Goal: Task Accomplishment & Management: Manage account settings

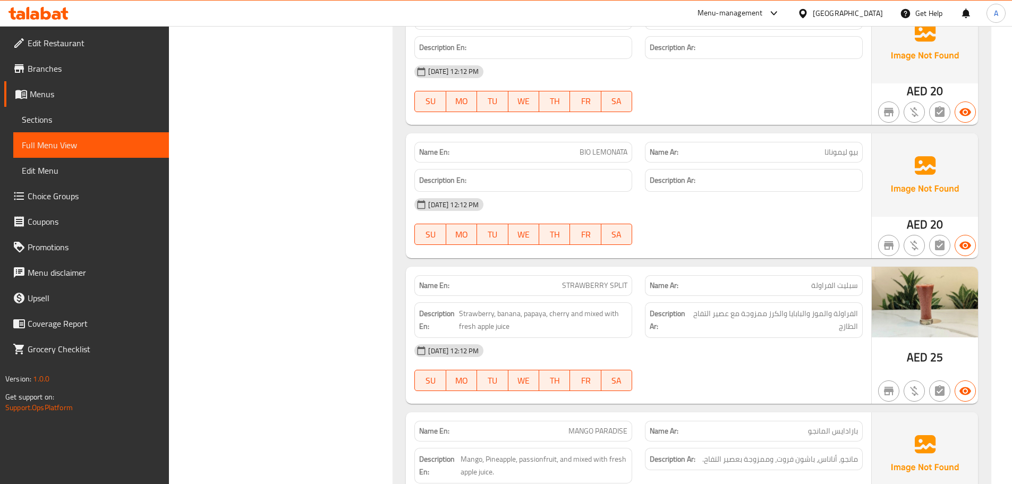
scroll to position [6257, 0]
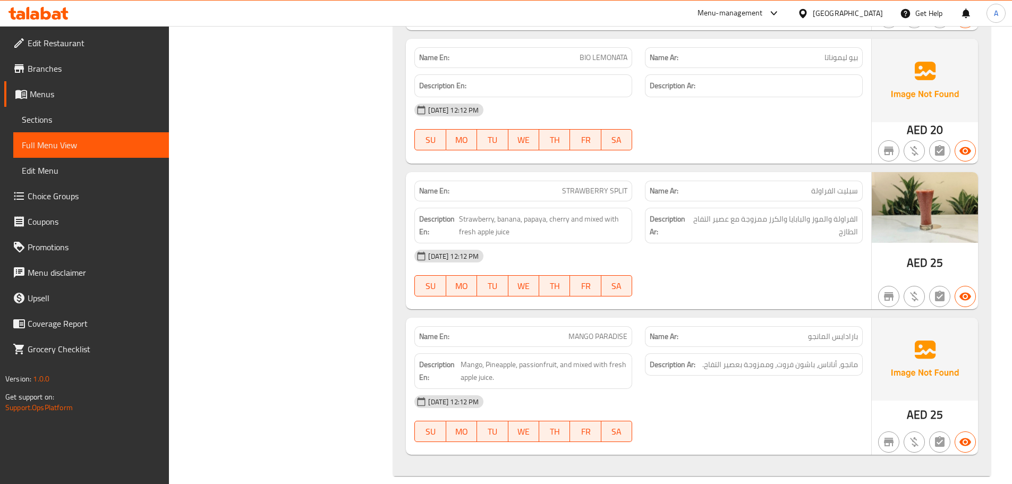
drag, startPoint x: 71, startPoint y: 38, endPoint x: 84, endPoint y: 48, distance: 15.9
click at [71, 38] on span "Edit Restaurant" at bounding box center [94, 43] width 133 height 13
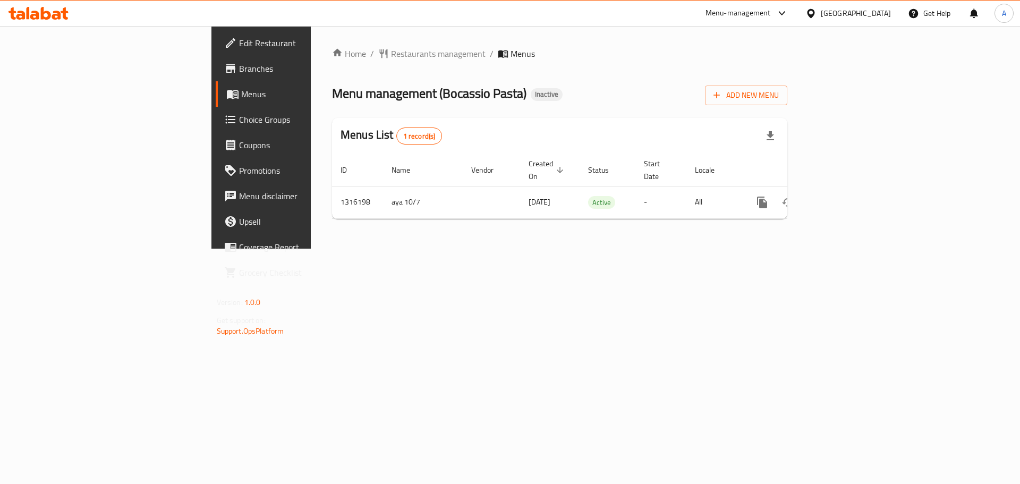
click at [343, 97] on span "Menu management ( [PERSON_NAME] )" at bounding box center [429, 93] width 194 height 24
click at [580, 85] on div "Menu management ( [PERSON_NAME] ) Inactive Add New Menu" at bounding box center [559, 93] width 455 height 24
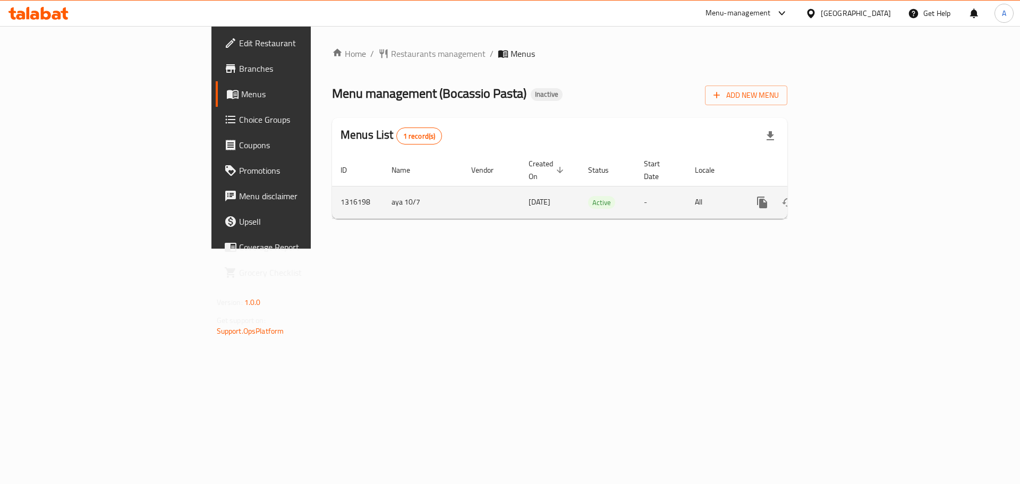
click at [845, 196] on icon "enhanced table" at bounding box center [838, 202] width 13 height 13
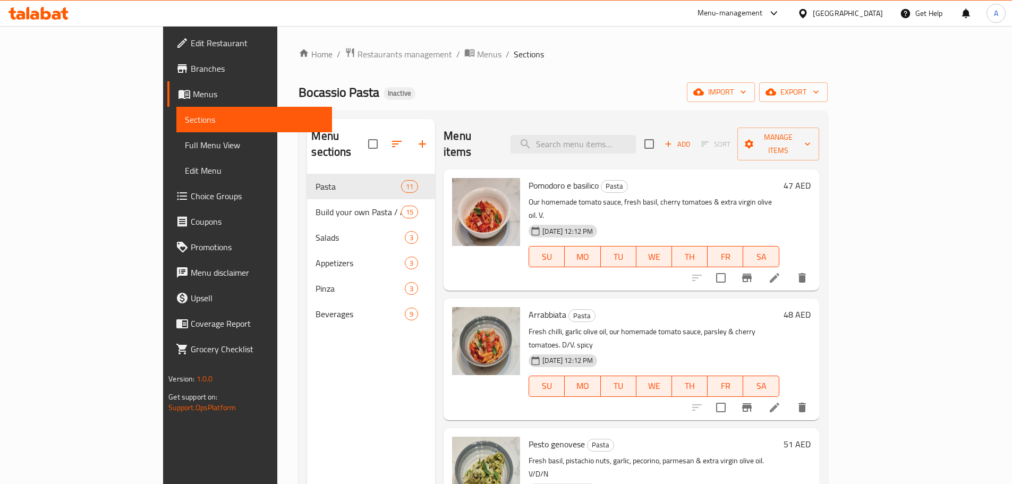
click at [185, 142] on span "Full Menu View" at bounding box center [254, 145] width 139 height 13
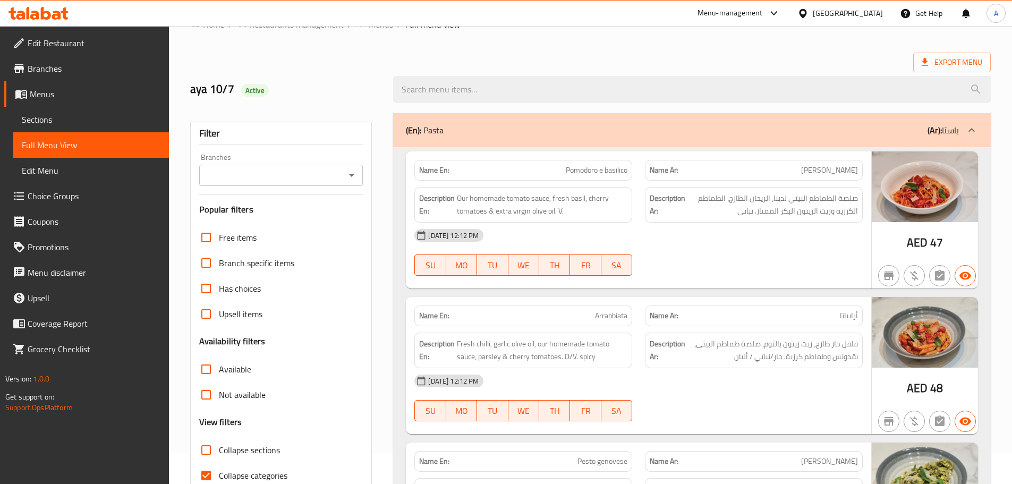
scroll to position [106, 0]
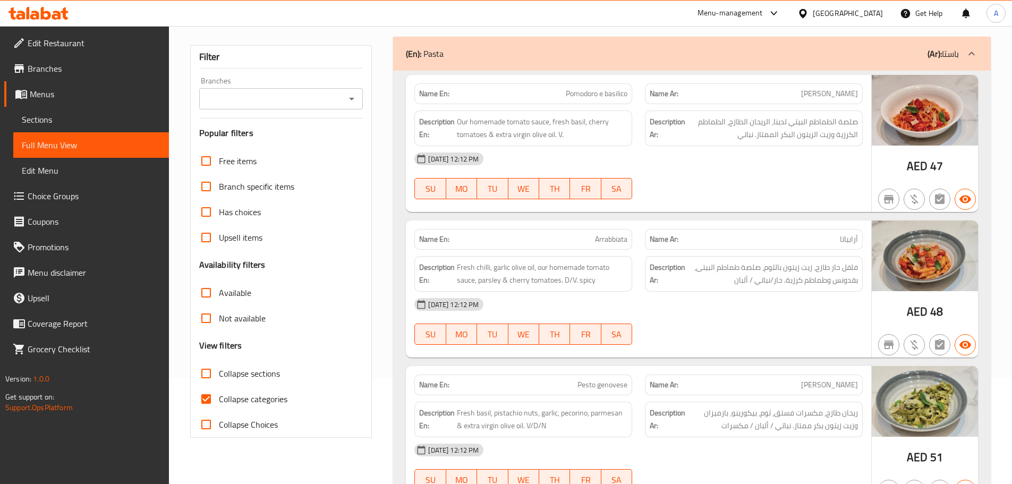
click at [233, 405] on span "Collapse categories" at bounding box center [253, 399] width 69 height 13
click at [219, 406] on input "Collapse categories" at bounding box center [206, 399] width 26 height 26
checkbox input "false"
drag, startPoint x: 553, startPoint y: 80, endPoint x: 622, endPoint y: 92, distance: 70.0
click at [620, 92] on div "Name En: Pomodoro e basilico" at bounding box center [523, 93] width 231 height 33
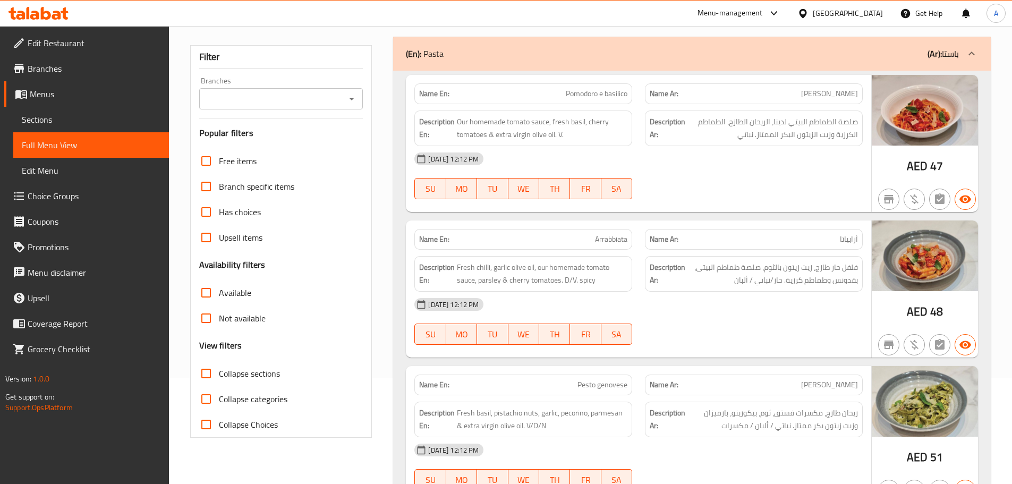
drag, startPoint x: 793, startPoint y: 199, endPoint x: 776, endPoint y: 211, distance: 20.5
click at [792, 200] on div at bounding box center [754, 199] width 231 height 13
click at [847, 90] on span "[PERSON_NAME]" at bounding box center [829, 93] width 57 height 11
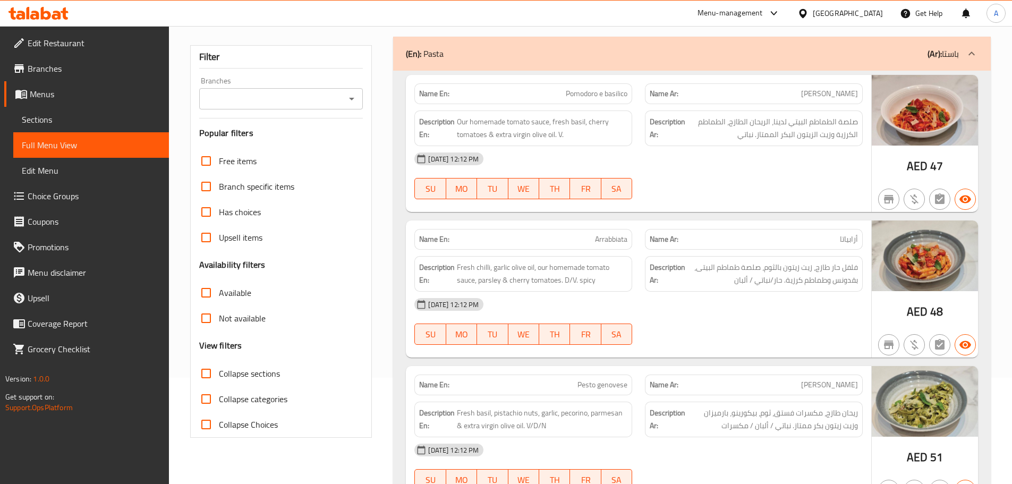
click at [782, 191] on div "07-10-2025 12:12 PM SU MO TU WE TH FR SA" at bounding box center [638, 176] width 461 height 60
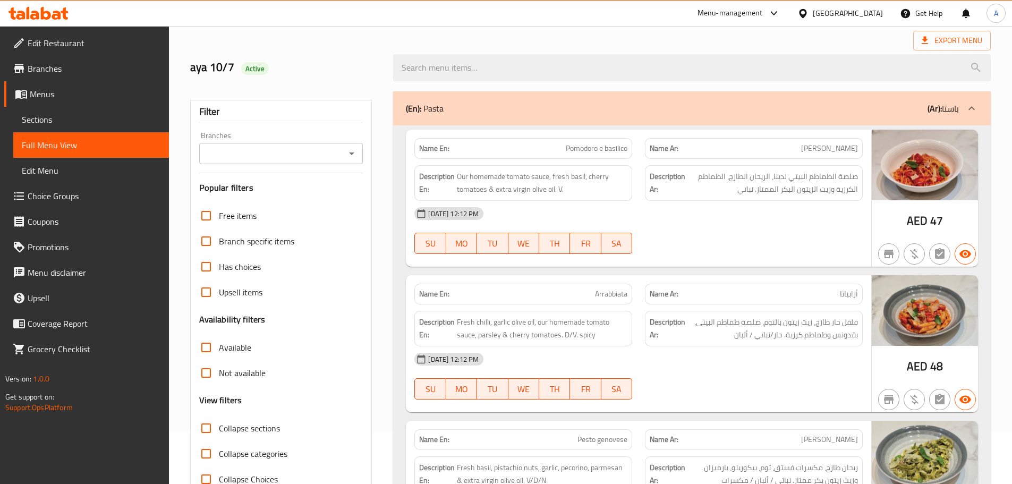
scroll to position [0, 0]
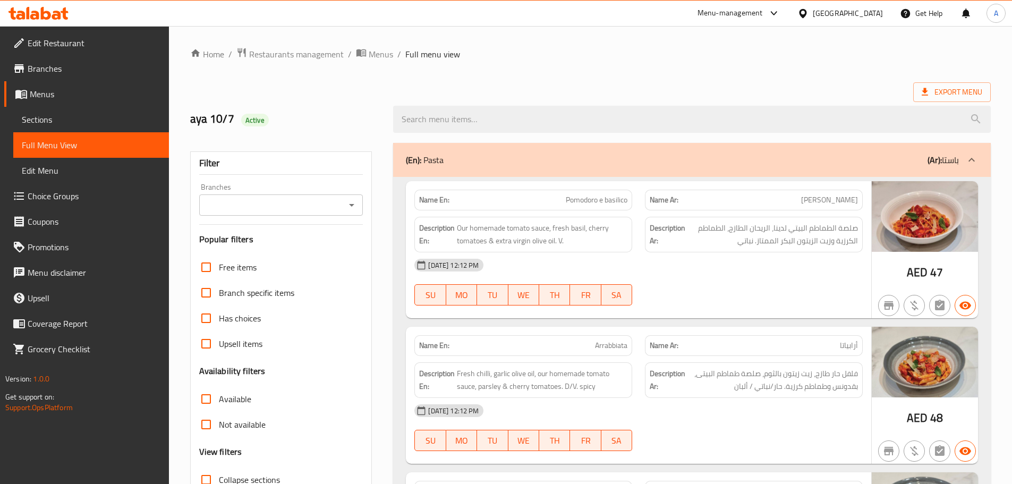
click at [54, 69] on span "Branches" at bounding box center [94, 68] width 133 height 13
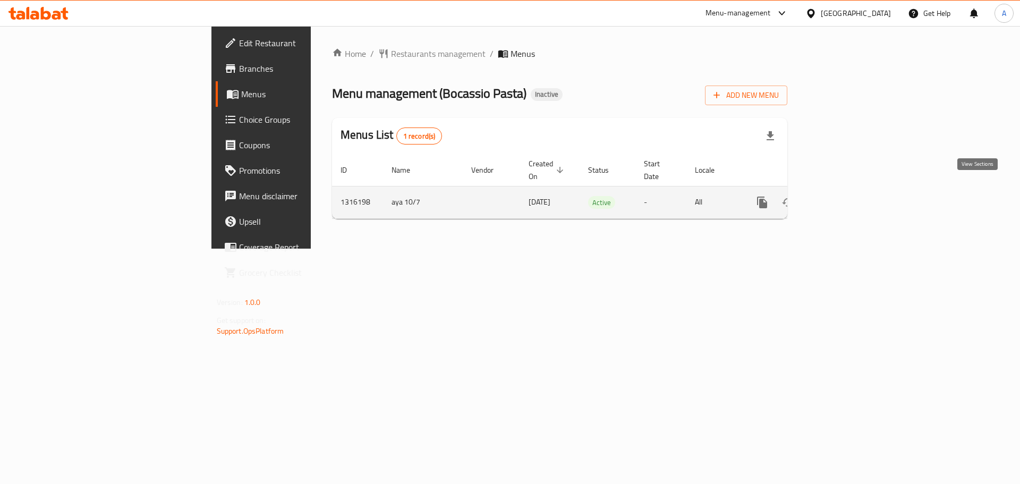
click at [845, 196] on icon "enhanced table" at bounding box center [838, 202] width 13 height 13
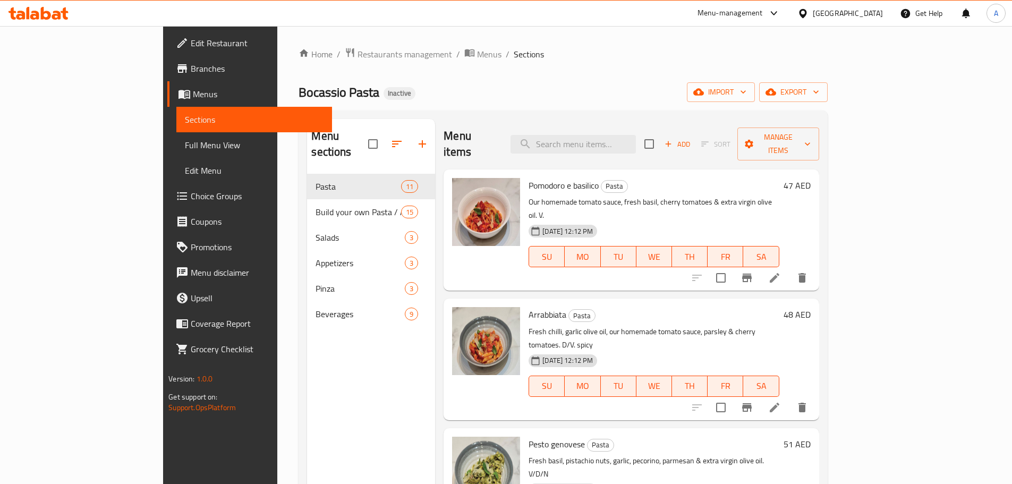
click at [176, 135] on link "Full Menu View" at bounding box center [254, 145] width 156 height 26
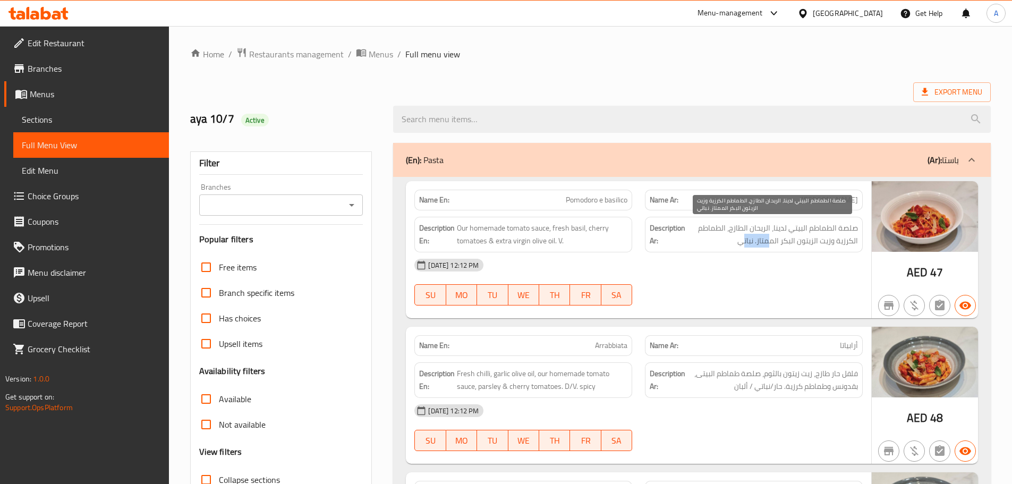
drag, startPoint x: 766, startPoint y: 240, endPoint x: 741, endPoint y: 258, distance: 31.1
click at [740, 240] on span "صلصة الطماطم البيتي لدينا، الريحان الطازج، الطماطم الكرزية وزيت الزيتون البكر ا…" at bounding box center [772, 235] width 171 height 26
click at [788, 294] on div "[DATE] 12:12 PM SU MO TU WE TH FR SA" at bounding box center [638, 282] width 461 height 60
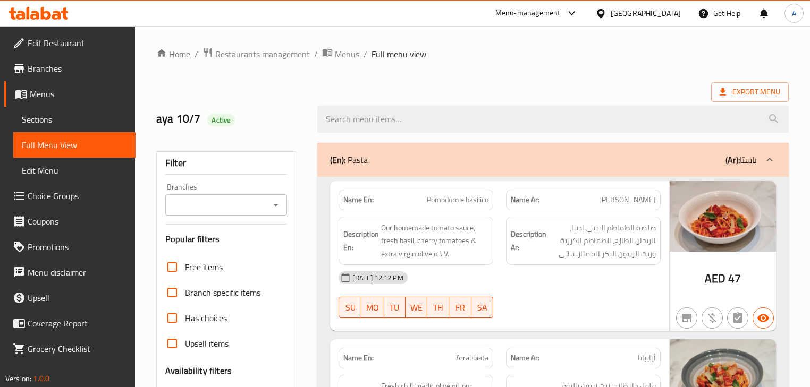
drag, startPoint x: 448, startPoint y: 194, endPoint x: 528, endPoint y: 234, distance: 88.9
click at [489, 203] on div "Name En: Pomodoro e basilico" at bounding box center [415, 200] width 155 height 21
click at [560, 261] on div "Description Ar: صلصة الطماطم البيتي لدينا، الريحان الطازج، الطماطم الكرزية وزيت…" at bounding box center [583, 241] width 155 height 49
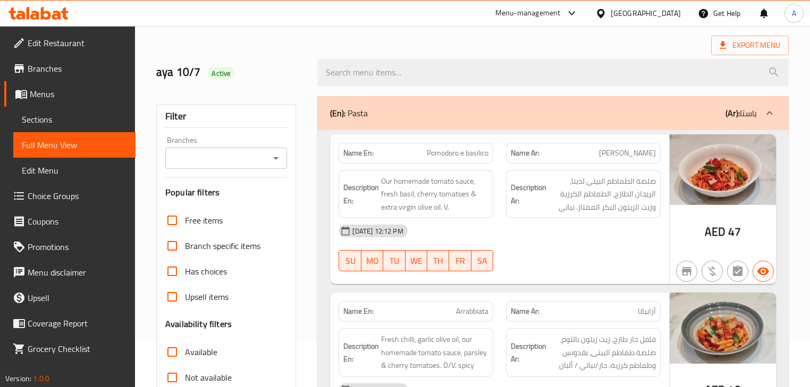
scroll to position [128, 0]
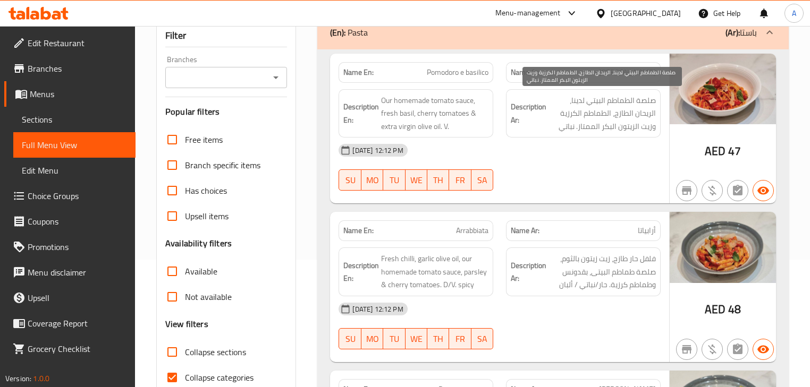
click at [646, 100] on span "صلصة الطماطم البيتي لدينا، الريحان الطازج، الطماطم الكرزية وزيت الزيتون البكر ا…" at bounding box center [601, 113] width 107 height 39
drag, startPoint x: 646, startPoint y: 100, endPoint x: 571, endPoint y: 100, distance: 75.4
click at [571, 100] on span "صلصة الطماطم البيتي لدينا، الريحان الطازج، الطماطم الكرزية وزيت الزيتون البكر ا…" at bounding box center [601, 113] width 107 height 39
click at [640, 114] on span "صلصة الطماطم البيتي لدينا، الريحان الطازج، الطماطم الكرزية وزيت الزيتون البكر ا…" at bounding box center [601, 113] width 107 height 39
drag, startPoint x: 640, startPoint y: 114, endPoint x: 624, endPoint y: 113, distance: 15.4
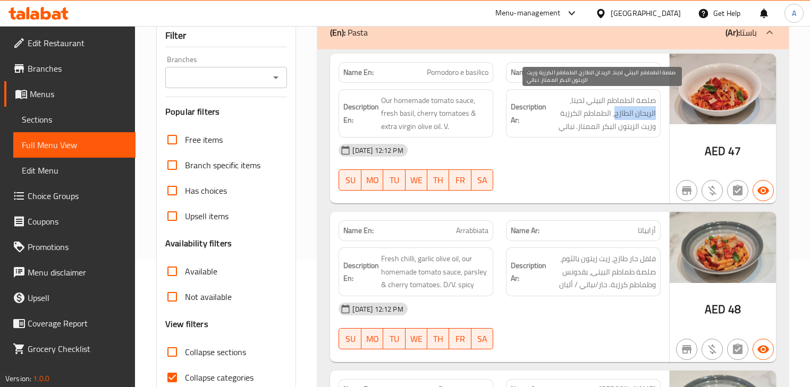
click at [624, 113] on span "صلصة الطماطم البيتي لدينا، الريحان الطازج، الطماطم الكرزية وزيت الزيتون البكر ا…" at bounding box center [601, 113] width 107 height 39
click at [648, 111] on span "صلصة الطماطم البيتي لدينا، الريحان الطازج، الطماطم الكرزية وزيت الزيتون البكر ا…" at bounding box center [601, 113] width 107 height 39
drag, startPoint x: 648, startPoint y: 111, endPoint x: 633, endPoint y: 112, distance: 14.9
click at [638, 112] on span "صلصة الطماطم البيتي لدينا، الريحان الطازج، الطماطم الكرزية وزيت الزيتون البكر ا…" at bounding box center [601, 113] width 107 height 39
click at [605, 113] on span "صلصة الطماطم البيتي لدينا، الريحان الطازج، الطماطم الكرزية وزيت الزيتون البكر ا…" at bounding box center [601, 113] width 107 height 39
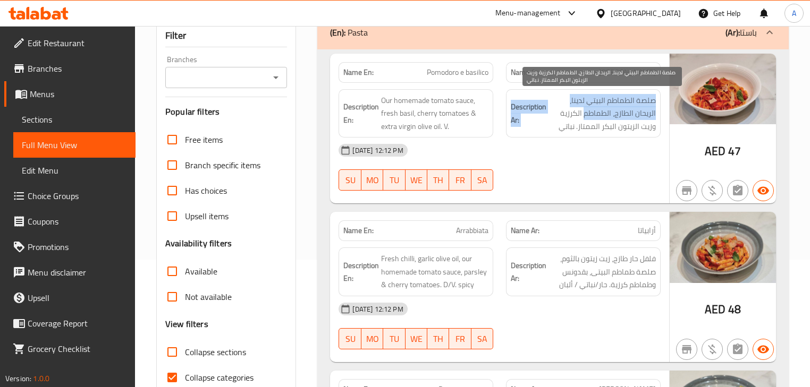
drag, startPoint x: 605, startPoint y: 113, endPoint x: 545, endPoint y: 113, distance: 60.0
click at [545, 113] on h6 "Description Ar: صلصة الطماطم البيتي لدينا، الريحان الطازج، الطماطم الكرزية وزيت…" at bounding box center [583, 113] width 145 height 39
click at [646, 128] on span "صلصة الطماطم البيتي لدينا، الريحان الطازج، الطماطم الكرزية وزيت الزيتون البكر ا…" at bounding box center [601, 113] width 107 height 39
drag, startPoint x: 646, startPoint y: 128, endPoint x: 606, endPoint y: 128, distance: 40.4
click at [606, 128] on span "صلصة الطماطم البيتي لدينا، الريحان الطازج، الطماطم الكرزية وزيت الزيتون البكر ا…" at bounding box center [601, 113] width 107 height 39
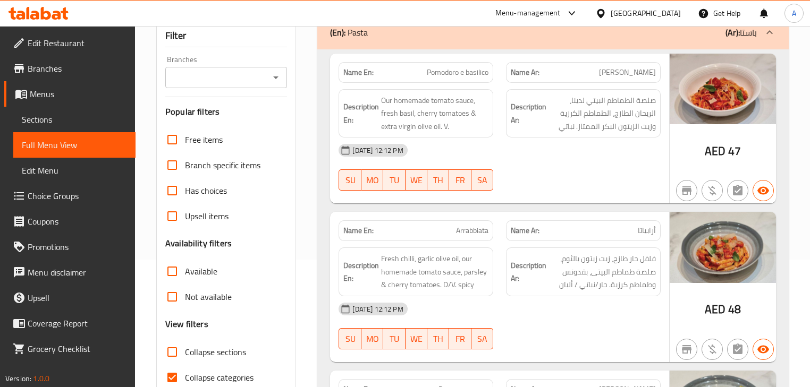
drag, startPoint x: 594, startPoint y: 164, endPoint x: 564, endPoint y: 163, distance: 30.3
click at [589, 162] on div "07-10-2025 12:12 PM SU MO TU WE TH FR SA" at bounding box center [499, 168] width 334 height 60
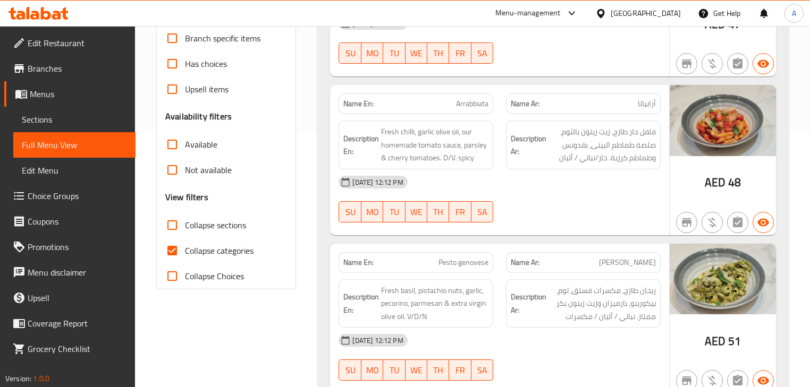
scroll to position [255, 0]
drag, startPoint x: 441, startPoint y: 98, endPoint x: 566, endPoint y: 184, distance: 150.9
click at [502, 126] on div "Name En: Arrabbiata Name Ar: أرابياتا Description En: Fresh chilli, garlic oliv…" at bounding box center [499, 159] width 338 height 150
drag, startPoint x: 570, startPoint y: 196, endPoint x: 330, endPoint y: 240, distance: 243.7
click at [558, 198] on div "07-10-2025 12:12 PM SU MO TU WE TH FR SA" at bounding box center [499, 199] width 334 height 60
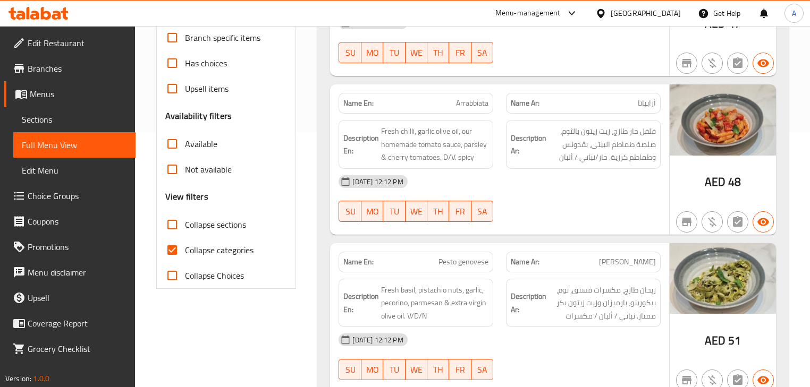
click at [230, 257] on label "Collapse categories" at bounding box center [206, 250] width 94 height 26
click at [185, 257] on input "Collapse categories" at bounding box center [172, 250] width 26 height 26
checkbox input "false"
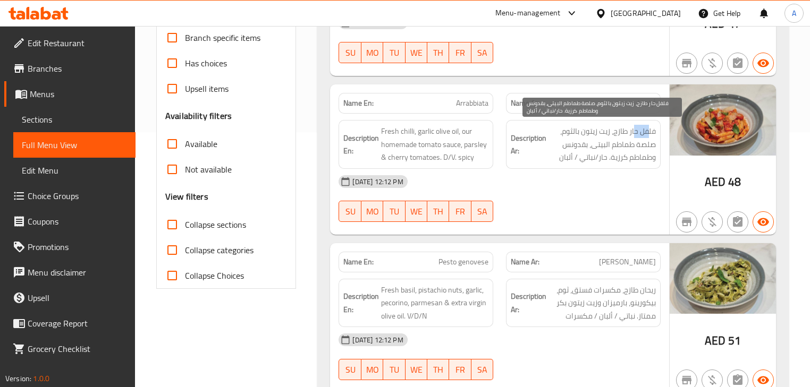
drag, startPoint x: 649, startPoint y: 130, endPoint x: 635, endPoint y: 131, distance: 13.4
click at [635, 131] on span "فلفل حار طازج، زيت زيتون بالثوم، صلصة طماطم البيتى، بقدونس وطماطم كرزية. حار/نب…" at bounding box center [601, 144] width 107 height 39
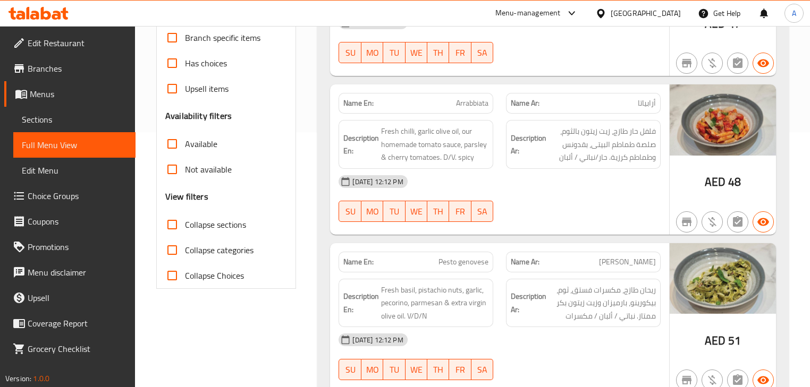
click at [608, 191] on div "[DATE] 12:12 PM" at bounding box center [499, 182] width 334 height 26
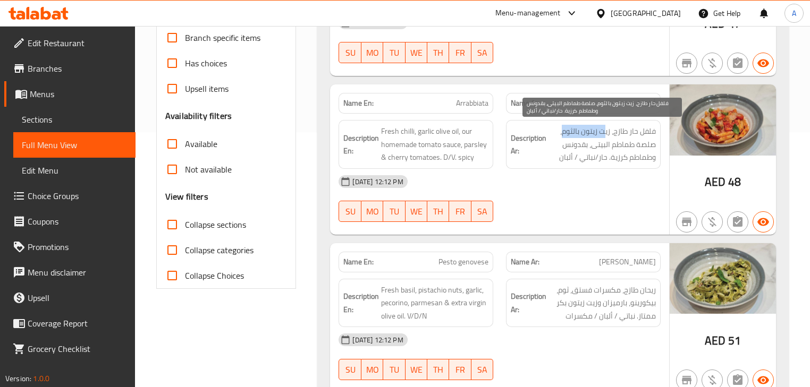
drag, startPoint x: 603, startPoint y: 128, endPoint x: 563, endPoint y: 130, distance: 39.9
click at [561, 128] on span "فلفل حار طازج، زيت زيتون بالثوم، صلصة طماطم البيتى، بقدونس وطماطم كرزية. حار/نب…" at bounding box center [601, 144] width 107 height 39
click at [649, 147] on span "فلفل حار طازج، زيت زيتون بالثوم، صلصة طماطم البيتى، بقدونس وطماطم كرزية. حار/نب…" at bounding box center [601, 144] width 107 height 39
drag, startPoint x: 649, startPoint y: 147, endPoint x: 579, endPoint y: 151, distance: 70.3
click at [579, 151] on span "فلفل حار طازج، زيت زيتون بالثوم، صلصة طماطم البيتى، بقدونس وطماطم كرزية. حار/نب…" at bounding box center [601, 144] width 107 height 39
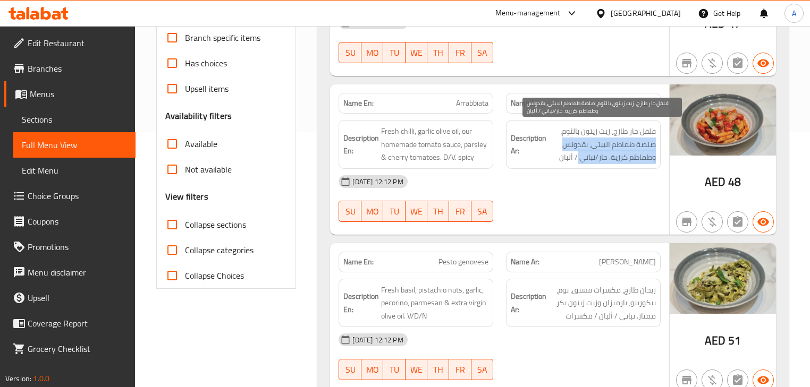
click at [631, 155] on span "فلفل حار طازج، زيت زيتون بالثوم، صلصة طماطم البيتى، بقدونس وطماطم كرزية. حار/نب…" at bounding box center [601, 144] width 107 height 39
drag, startPoint x: 604, startPoint y: 155, endPoint x: 547, endPoint y: 159, distance: 57.0
click at [548, 155] on span "فلفل حار طازج، زيت زيتون بالثوم، صلصة طماطم البيتى، بقدونس وطماطم كرزية. حار/نب…" at bounding box center [601, 144] width 107 height 39
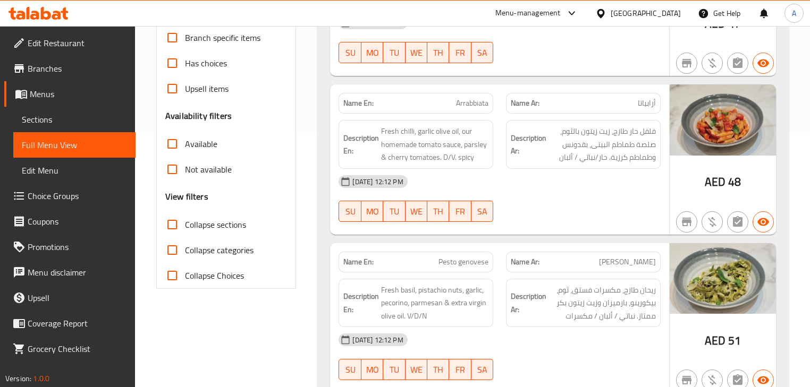
click at [565, 190] on div "[DATE] 12:12 PM" at bounding box center [499, 182] width 334 height 26
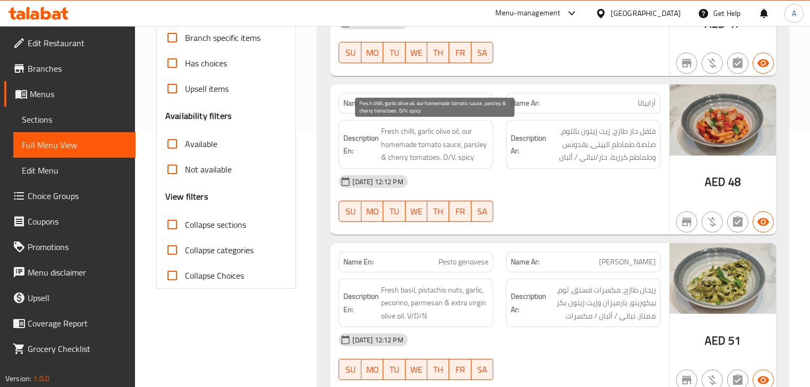
click at [444, 155] on span "Fresh chilli, garlic olive oil, our homemade tomato sauce, parsley & cherry tom…" at bounding box center [434, 144] width 107 height 39
drag, startPoint x: 450, startPoint y: 159, endPoint x: 476, endPoint y: 166, distance: 27.1
click at [448, 159] on span "Fresh chilli, garlic olive oil, our homemade tomato sauce, parsley & cherry tom…" at bounding box center [434, 144] width 107 height 39
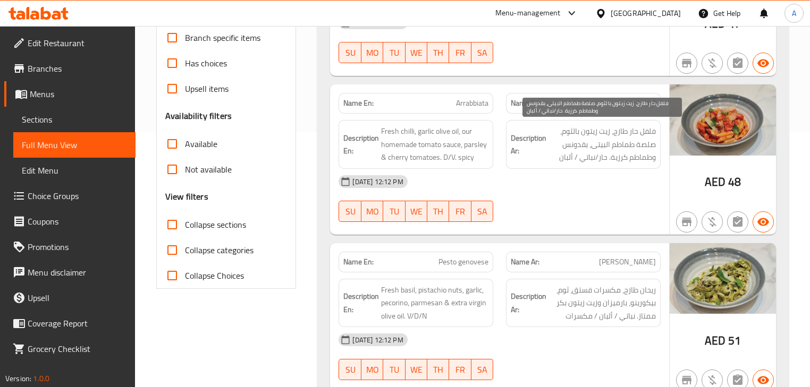
click at [584, 156] on span "فلفل حار طازج، زيت زيتون بالثوم، صلصة طماطم البيتى، بقدونس وطماطم كرزية. حار/نب…" at bounding box center [601, 144] width 107 height 39
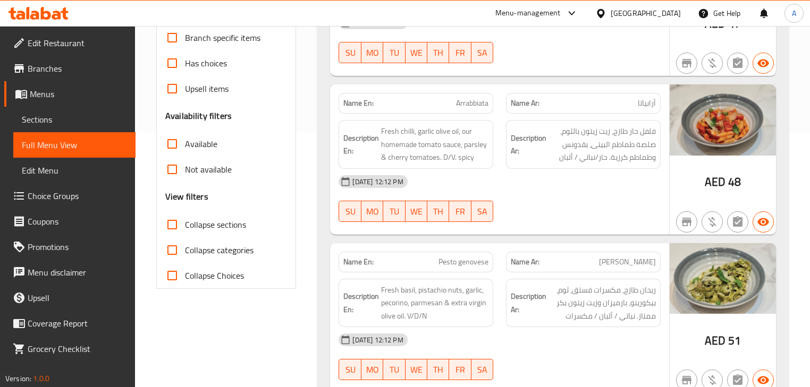
drag, startPoint x: 590, startPoint y: 192, endPoint x: 587, endPoint y: 185, distance: 7.9
click at [589, 191] on div "[DATE] 12:12 PM" at bounding box center [499, 182] width 334 height 26
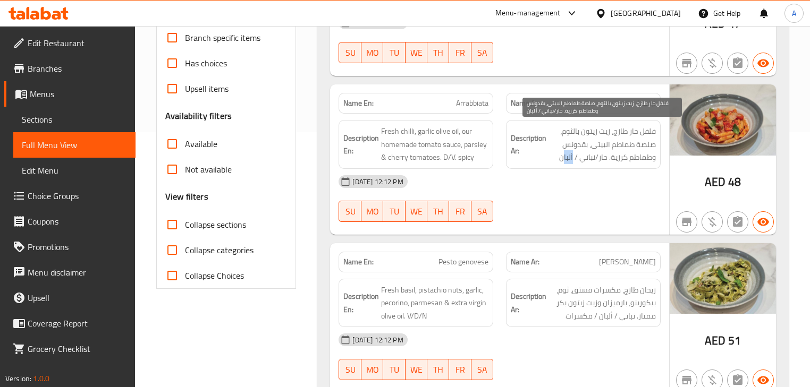
drag, startPoint x: 565, startPoint y: 152, endPoint x: 608, endPoint y: 164, distance: 44.6
click at [607, 162] on span "فلفل حار طازج، زيت زيتون بالثوم، صلصة طماطم البيتى، بقدونس وطماطم كرزية. حار/نب…" at bounding box center [601, 144] width 107 height 39
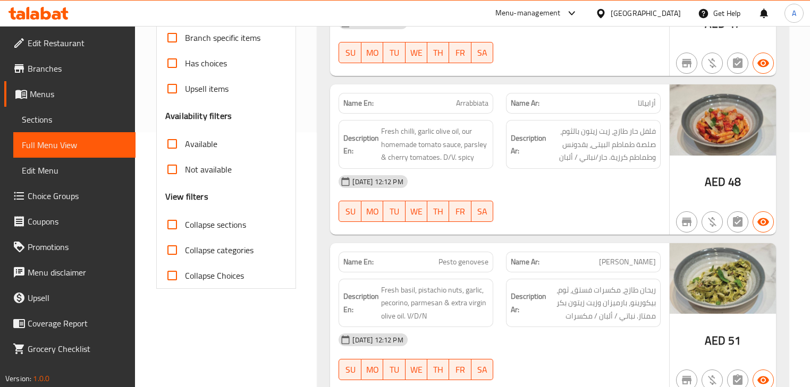
click at [607, 185] on div "[DATE] 12:12 PM" at bounding box center [499, 182] width 334 height 26
drag, startPoint x: 448, startPoint y: 259, endPoint x: 548, endPoint y: 227, distance: 104.8
click at [498, 253] on div "Name En: Pesto genovese" at bounding box center [415, 261] width 167 height 33
click at [571, 213] on div "07-10-2025 12:12 PM SU MO TU WE TH FR SA" at bounding box center [499, 199] width 334 height 60
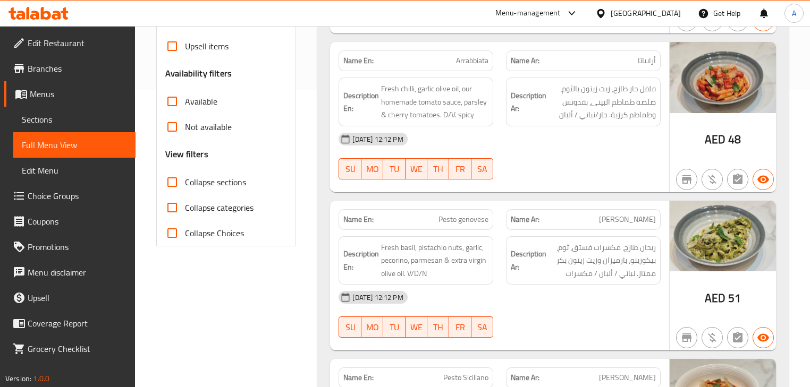
click at [590, 285] on div "[DATE] 12:12 PM" at bounding box center [499, 298] width 334 height 26
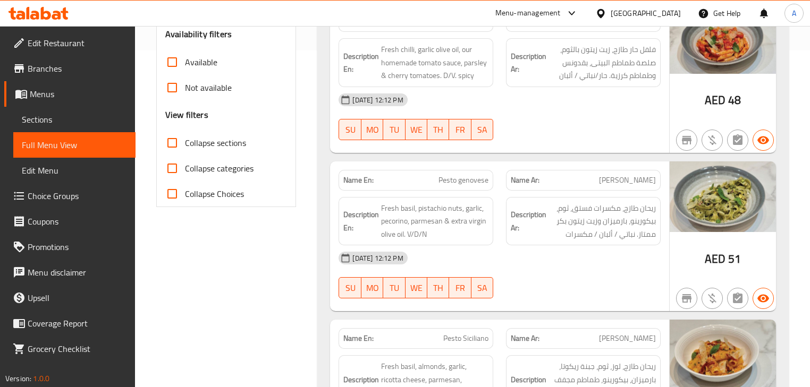
scroll to position [383, 0]
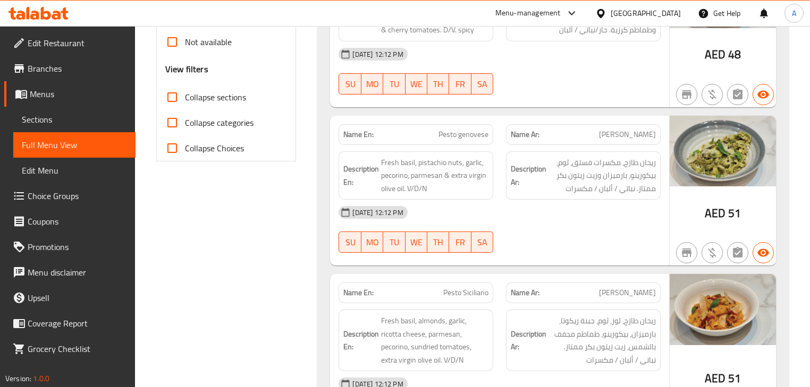
click at [611, 200] on div "[DATE] 12:12 PM" at bounding box center [499, 213] width 334 height 26
drag, startPoint x: 649, startPoint y: 163, endPoint x: 639, endPoint y: 163, distance: 10.1
click at [640, 163] on span "ريحان طازج، مكسرات فستق، ثوم، بيكورينو، بارميزان وزيت زيتون بكر ممتاز. نباتي / …" at bounding box center [601, 175] width 107 height 39
click at [638, 163] on span "ريحان طازج، مكسرات فستق، ثوم، بيكورينو، بارميزان وزيت زيتون بكر ممتاز. نباتي / …" at bounding box center [601, 175] width 107 height 39
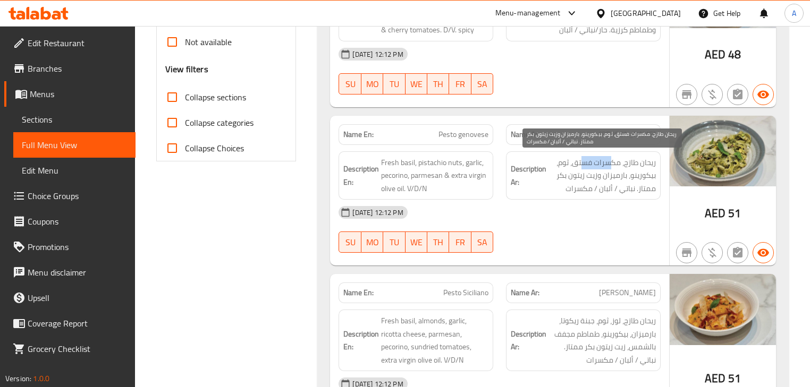
drag, startPoint x: 614, startPoint y: 160, endPoint x: 587, endPoint y: 160, distance: 27.1
click at [587, 160] on span "ريحان طازج، مكسرات فستق، ثوم، بيكورينو، بارميزان وزيت زيتون بكر ممتاز. نباتي / …" at bounding box center [601, 175] width 107 height 39
click at [558, 162] on span "ريحان طازج، مكسرات فستق، ثوم، بيكورينو، بارميزان وزيت زيتون بكر ممتاز. نباتي / …" at bounding box center [601, 175] width 107 height 39
drag, startPoint x: 648, startPoint y: 174, endPoint x: 635, endPoint y: 174, distance: 13.3
click at [635, 174] on span "ريحان طازج، مكسرات فستق، ثوم، بيكورينو، بارميزان وزيت زيتون بكر ممتاز. نباتي / …" at bounding box center [601, 175] width 107 height 39
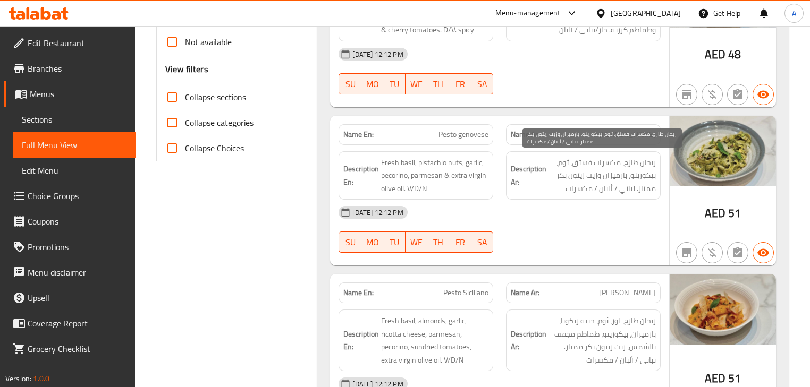
click at [607, 172] on span "ريحان طازج، مكسرات فستق، ثوم، بيكورينو، بارميزان وزيت زيتون بكر ممتاز. نباتي / …" at bounding box center [601, 175] width 107 height 39
drag, startPoint x: 607, startPoint y: 172, endPoint x: 573, endPoint y: 172, distance: 34.0
click at [573, 172] on span "ريحان طازج، مكسرات فستق، ثوم، بيكورينو، بارميزان وزيت زيتون بكر ممتاز. نباتي / …" at bounding box center [601, 175] width 107 height 39
drag, startPoint x: 646, startPoint y: 192, endPoint x: 583, endPoint y: 192, distance: 62.7
click at [583, 192] on span "ريحان طازج، مكسرات فستق، ثوم، بيكورينو، بارميزان وزيت زيتون بكر ممتاز. نباتي / …" at bounding box center [601, 175] width 107 height 39
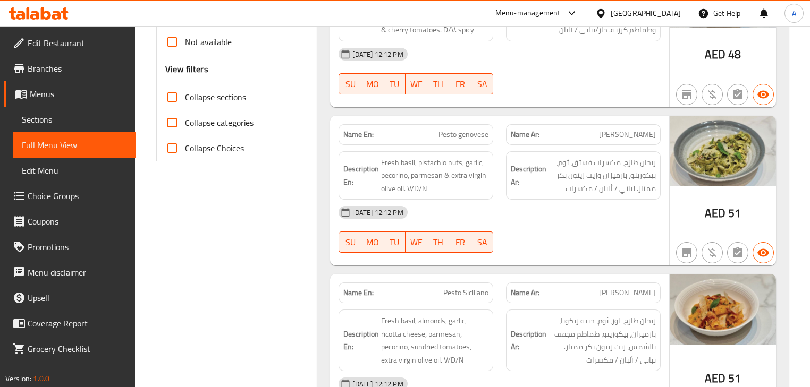
click at [575, 215] on div "[DATE] 12:12 PM" at bounding box center [499, 213] width 334 height 26
click at [610, 184] on span "ريحان طازج، مكسرات فستق، ثوم، بيكورينو، بارميزان وزيت زيتون بكر ممتاز. نباتي / …" at bounding box center [601, 175] width 107 height 39
click at [597, 179] on span "ريحان طازج، مكسرات فستق، ثوم، بيكورينو، بارميزان وزيت زيتون بكر ممتاز. نباتي / …" at bounding box center [601, 175] width 107 height 39
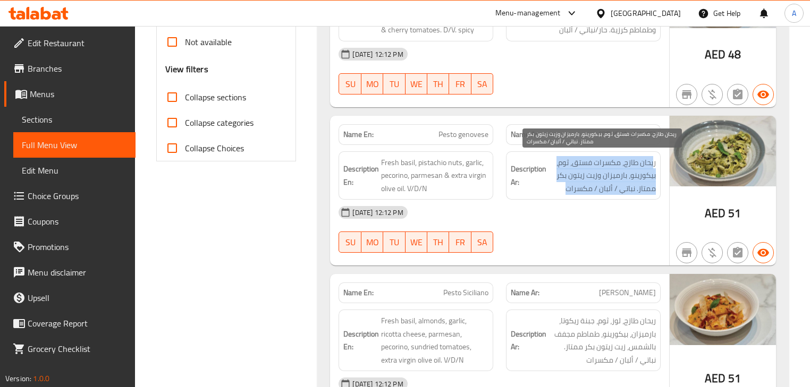
drag, startPoint x: 597, startPoint y: 179, endPoint x: 587, endPoint y: 211, distance: 33.8
click at [595, 184] on span "ريحان طازج، مكسرات فستق، ثوم، بيكورينو، بارميزان وزيت زيتون بكر ممتاز. نباتي / …" at bounding box center [601, 175] width 107 height 39
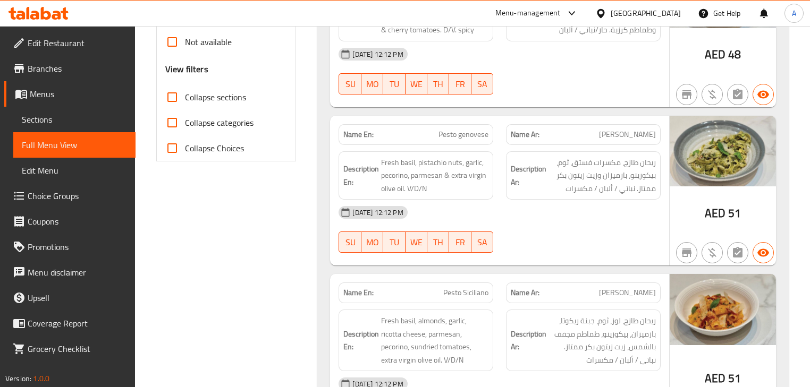
drag, startPoint x: 583, startPoint y: 223, endPoint x: 561, endPoint y: 221, distance: 22.4
click at [579, 223] on div "[DATE] 12:12 PM" at bounding box center [499, 213] width 334 height 26
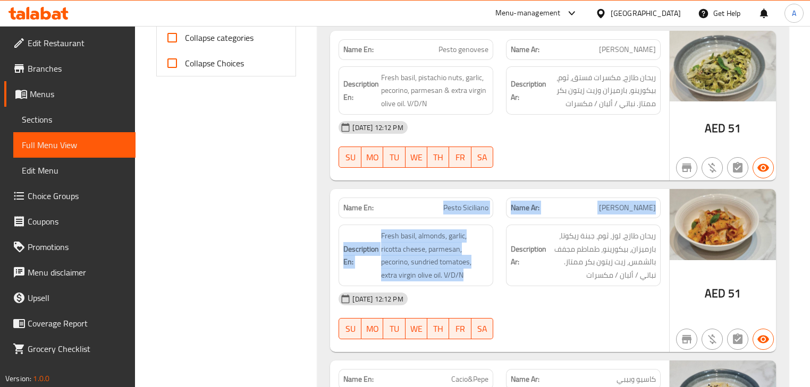
drag, startPoint x: 421, startPoint y: 210, endPoint x: 554, endPoint y: 275, distance: 147.3
click at [514, 219] on div "Name En: Pesto Siciliano Name Ar: بيستو سيسيليانو Description En: Fresh basil, …" at bounding box center [499, 270] width 338 height 163
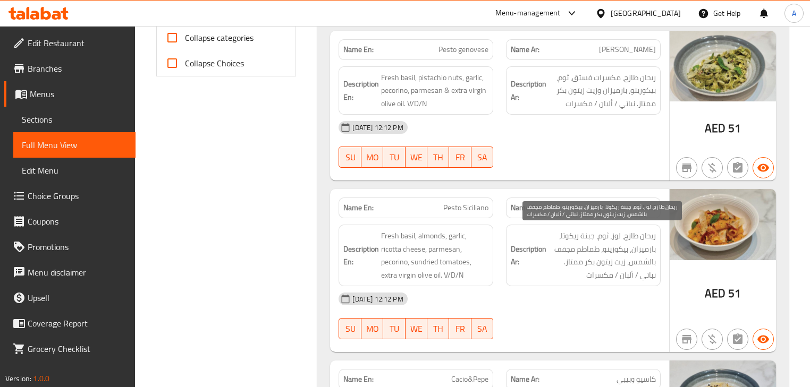
click at [559, 284] on div "Description Ar: ريحان طازج، لوز، ثوم، جبنة ريكوتا، بارميزان، بيكورينو، طماطم مج…" at bounding box center [583, 256] width 155 height 62
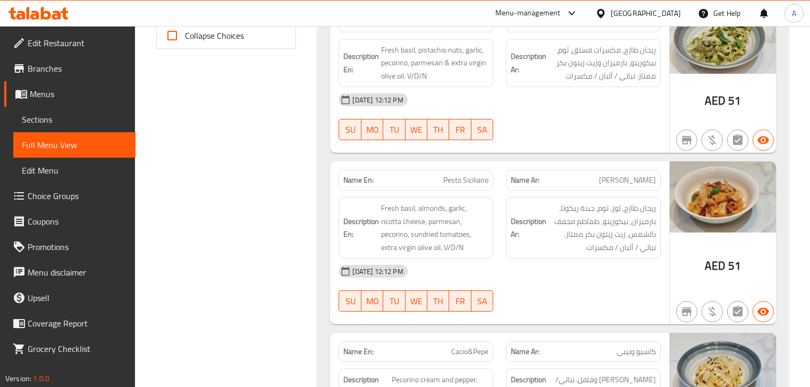
scroll to position [510, 0]
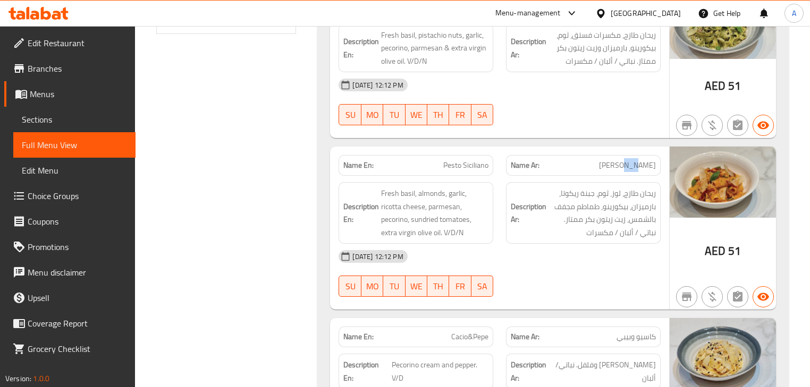
drag, startPoint x: 633, startPoint y: 160, endPoint x: 609, endPoint y: 186, distance: 35.3
click at [614, 166] on span "[PERSON_NAME]" at bounding box center [627, 165] width 57 height 11
click at [580, 273] on div "07-10-2025 12:12 PM SU MO TU WE TH FR SA" at bounding box center [499, 274] width 334 height 60
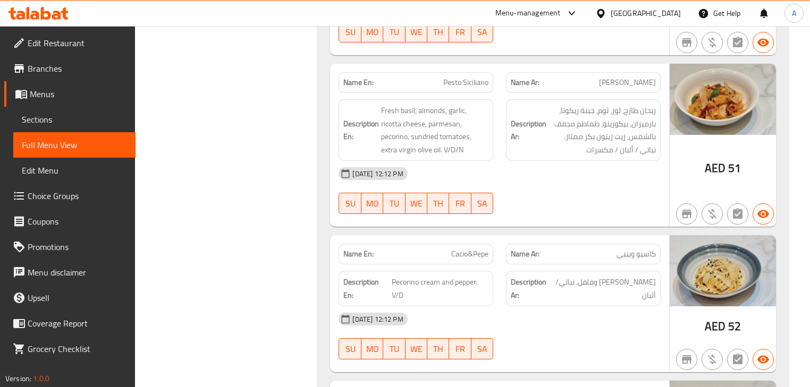
scroll to position [595, 0]
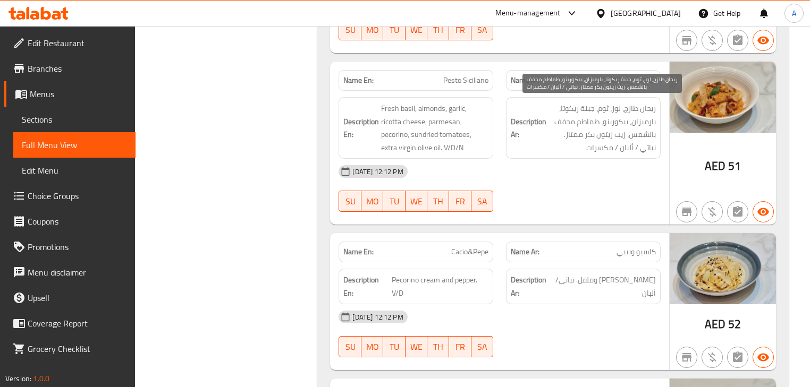
click at [646, 106] on span "ريحان طازج، لوز، ثوم، جبنة ريكوتا، بارميزان، بيكورينو، طماطم مجفف بالشمس، زيت ز…" at bounding box center [601, 128] width 107 height 52
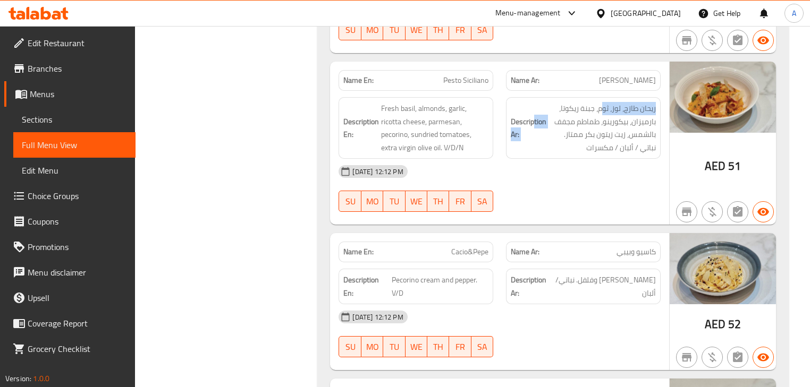
drag, startPoint x: 602, startPoint y: 106, endPoint x: 532, endPoint y: 112, distance: 69.8
click at [532, 112] on h6 "Description Ar: ريحان طازج، لوز، ثوم، جبنة ريكوتا، بارميزان، بيكورينو، طماطم مج…" at bounding box center [583, 128] width 145 height 52
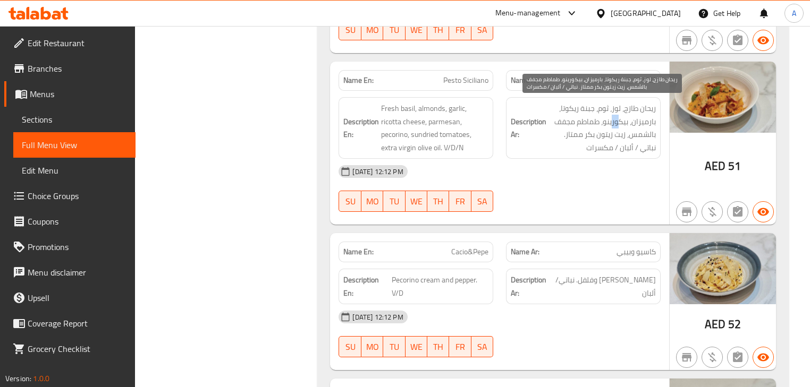
drag, startPoint x: 618, startPoint y: 120, endPoint x: 611, endPoint y: 122, distance: 7.2
click at [611, 122] on span "ريحان طازج، لوز، ثوم، جبنة ريكوتا، بارميزان، بيكورينو، طماطم مجفف بالشمس، زيت ز…" at bounding box center [601, 128] width 107 height 52
drag, startPoint x: 572, startPoint y: 121, endPoint x: 566, endPoint y: 121, distance: 5.8
click at [566, 121] on span "ريحان طازج، لوز، ثوم، جبنة ريكوتا، بارميزان، بيكورينو، طماطم مجفف بالشمس، زيت ز…" at bounding box center [601, 128] width 107 height 52
drag, startPoint x: 645, startPoint y: 135, endPoint x: 578, endPoint y: 135, distance: 67.5
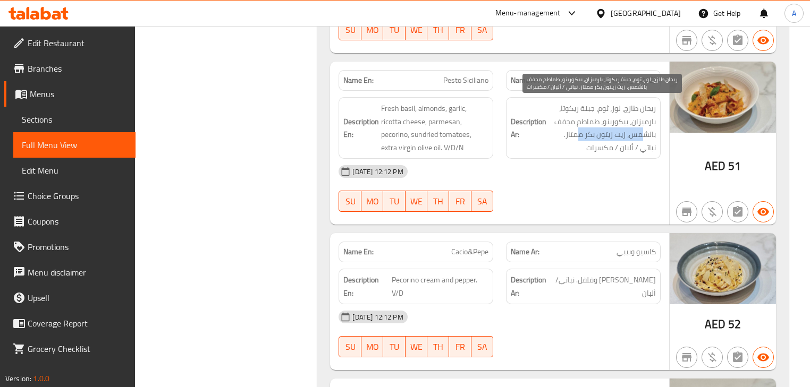
click at [578, 135] on span "ريحان طازج، لوز، ثوم، جبنة ريكوتا، بارميزان، بيكورينو، طماطم مجفف بالشمس، زيت ز…" at bounding box center [601, 128] width 107 height 52
drag, startPoint x: 638, startPoint y: 148, endPoint x: 602, endPoint y: 148, distance: 35.6
click at [602, 148] on span "ريحان طازج، لوز، ثوم، جبنة ريكوتا، بارميزان، بيكورينو، طماطم مجفف بالشمس، زيت ز…" at bounding box center [601, 128] width 107 height 52
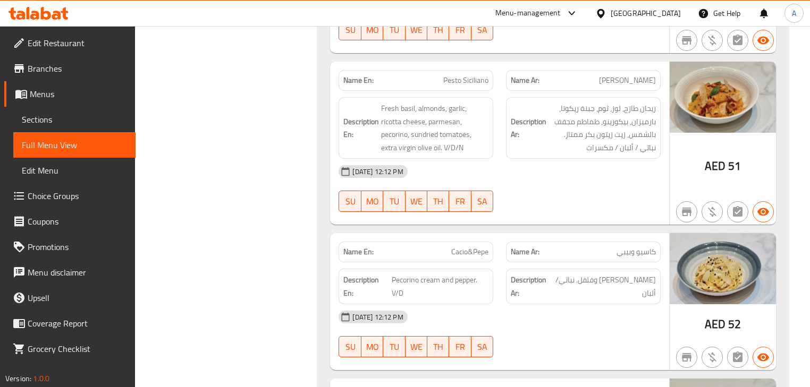
click at [576, 184] on div "07-10-2025 12:12 PM SU MO TU WE TH FR SA" at bounding box center [499, 189] width 334 height 60
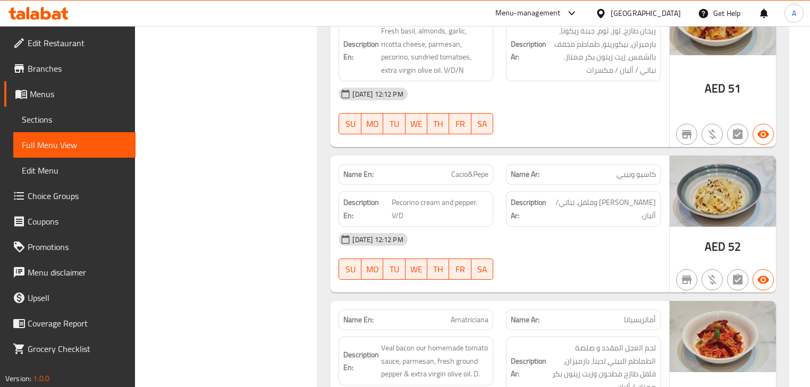
scroll to position [680, 0]
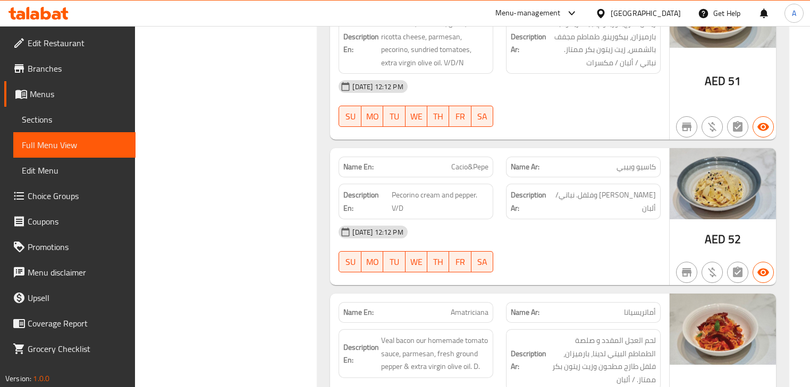
drag, startPoint x: 466, startPoint y: 167, endPoint x: 483, endPoint y: 171, distance: 18.0
click at [472, 167] on span "Cacio&Pepe" at bounding box center [469, 167] width 37 height 11
click at [530, 248] on div "07-10-2025 12:12 PM SU MO TU WE TH FR SA" at bounding box center [499, 249] width 334 height 60
drag, startPoint x: 648, startPoint y: 193, endPoint x: 583, endPoint y: 196, distance: 64.8
click at [583, 196] on span "[PERSON_NAME] وفلفل. نباتي/ ألبان" at bounding box center [604, 202] width 103 height 26
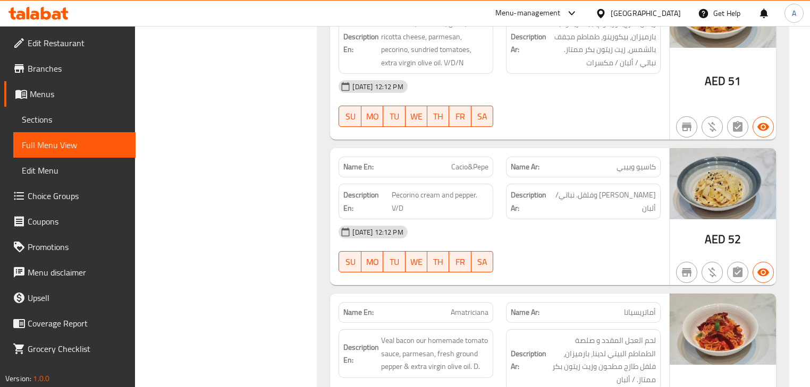
click at [581, 230] on div "[DATE] 12:12 PM" at bounding box center [499, 232] width 334 height 26
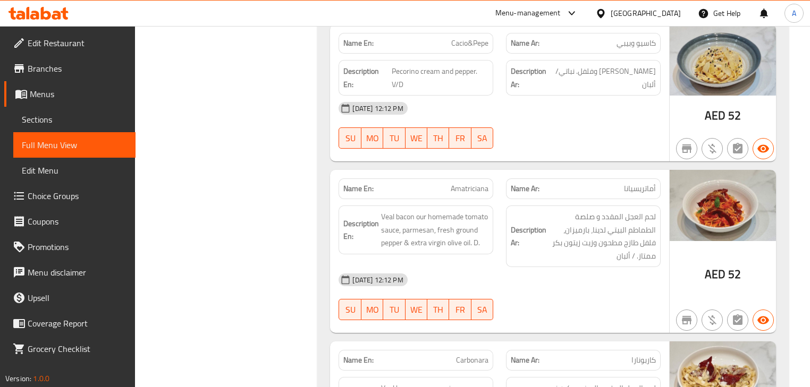
scroll to position [808, 0]
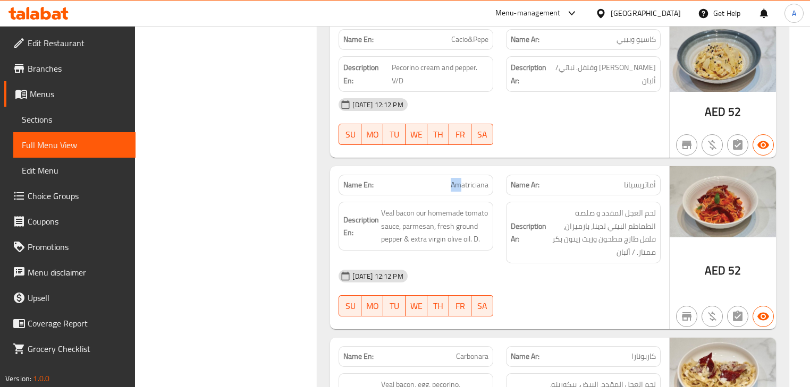
drag, startPoint x: 391, startPoint y: 174, endPoint x: 481, endPoint y: 177, distance: 90.4
click at [480, 177] on div "Name En: Amatriciana" at bounding box center [415, 185] width 155 height 21
click at [551, 145] on div at bounding box center [582, 145] width 167 height 13
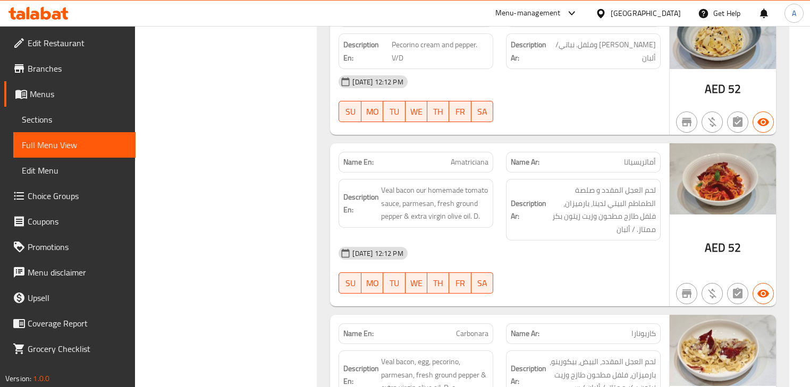
scroll to position [850, 0]
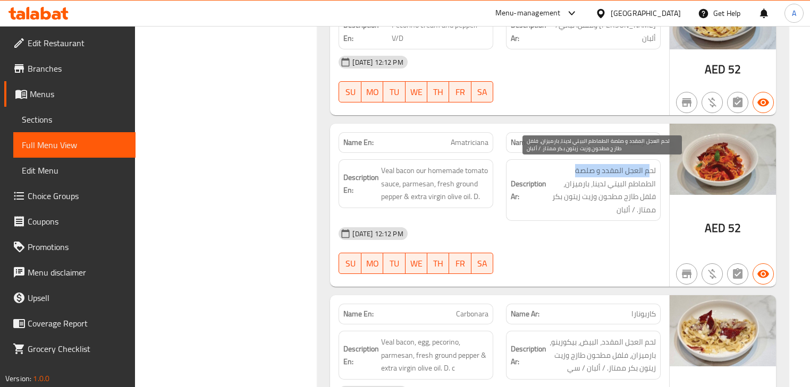
drag, startPoint x: 650, startPoint y: 168, endPoint x: 563, endPoint y: 168, distance: 86.6
click at [563, 168] on span "لحم العجل المقدد و صلصة الطماطم البيتي لدينا، بارميزان، فلفل طازج مطحون وزيت زي…" at bounding box center [601, 190] width 107 height 52
drag, startPoint x: 631, startPoint y: 180, endPoint x: 592, endPoint y: 180, distance: 38.8
click at [592, 180] on span "لحم العجل المقدد و صلصة الطماطم البيتي لدينا، بارميزان، فلفل طازج مطحون وزيت زي…" at bounding box center [601, 190] width 107 height 52
drag, startPoint x: 564, startPoint y: 183, endPoint x: 577, endPoint y: 183, distance: 12.8
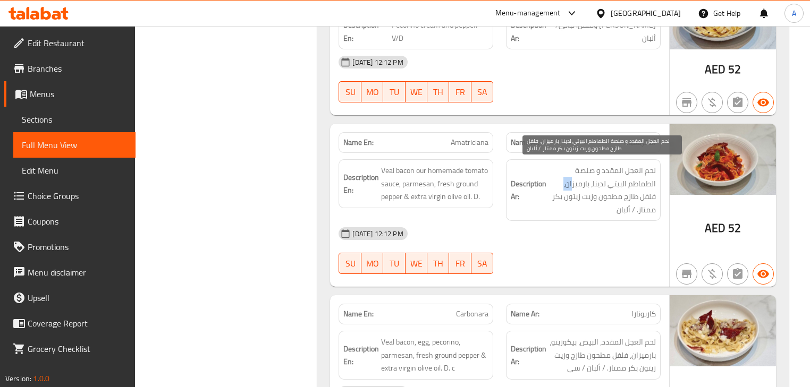
click at [571, 183] on span "لحم العجل المقدد و صلصة الطماطم البيتي لدينا، بارميزان، فلفل طازج مطحون وزيت زي…" at bounding box center [601, 190] width 107 height 52
click at [654, 198] on span "لحم العجل المقدد و صلصة الطماطم البيتي لدينا، بارميزان، فلفل طازج مطحون وزيت زي…" at bounding box center [601, 190] width 107 height 52
drag, startPoint x: 654, startPoint y: 198, endPoint x: 611, endPoint y: 198, distance: 43.0
click at [611, 198] on span "لحم العجل المقدد و صلصة الطماطم البيتي لدينا، بارميزان، فلفل طازج مطحون وزيت زي…" at bounding box center [601, 190] width 107 height 52
drag, startPoint x: 591, startPoint y: 190, endPoint x: 561, endPoint y: 193, distance: 29.9
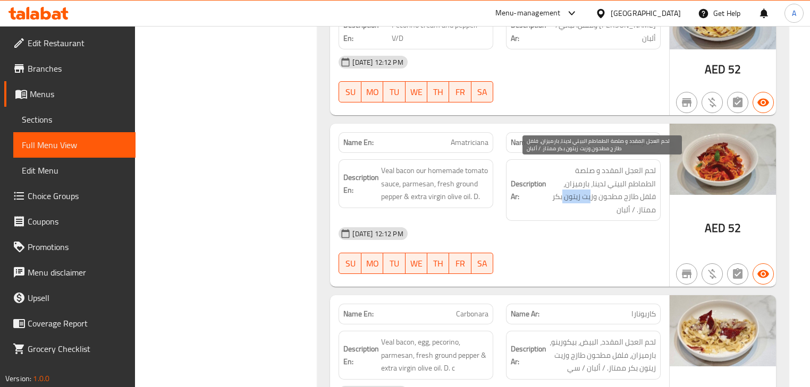
click at [561, 193] on span "لحم العجل المقدد و صلصة الطماطم البيتي لدينا، بارميزان، فلفل طازج مطحون وزيت زي…" at bounding box center [601, 190] width 107 height 52
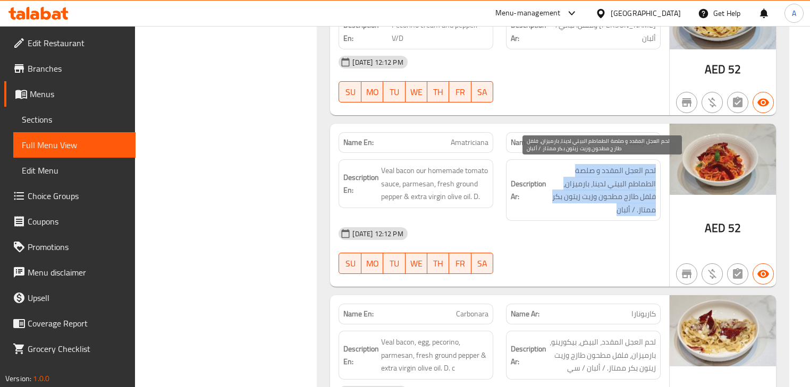
click at [561, 193] on span "لحم العجل المقدد و صلصة الطماطم البيتي لدينا، بارميزان، فلفل طازج مطحون وزيت زي…" at bounding box center [601, 190] width 107 height 52
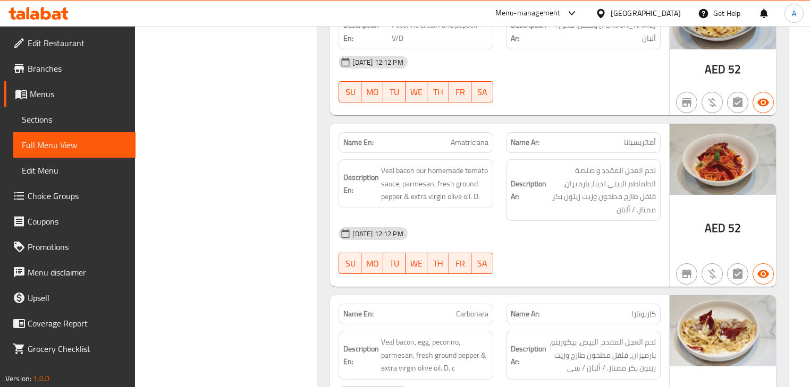
click at [575, 242] on div "[DATE] 12:12 PM" at bounding box center [499, 234] width 334 height 26
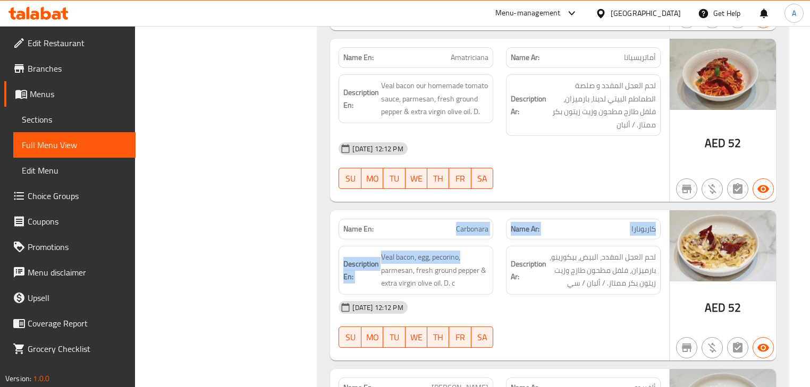
drag, startPoint x: 417, startPoint y: 236, endPoint x: 546, endPoint y: 216, distance: 130.7
click at [532, 228] on div "Name En: Carbonara Name Ar: كاربونارا" at bounding box center [499, 229] width 334 height 33
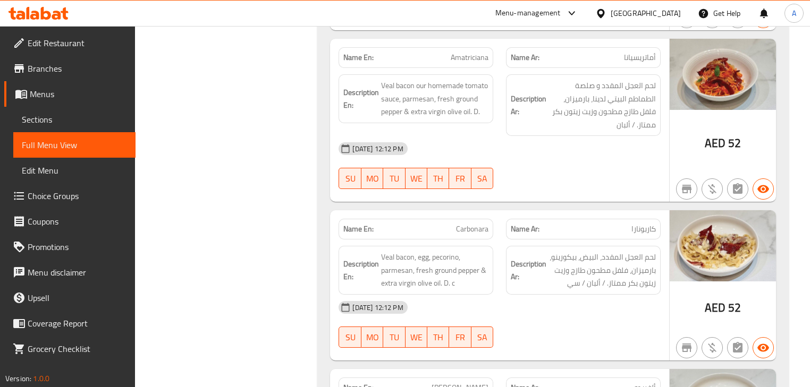
click at [558, 192] on div at bounding box center [582, 189] width 167 height 13
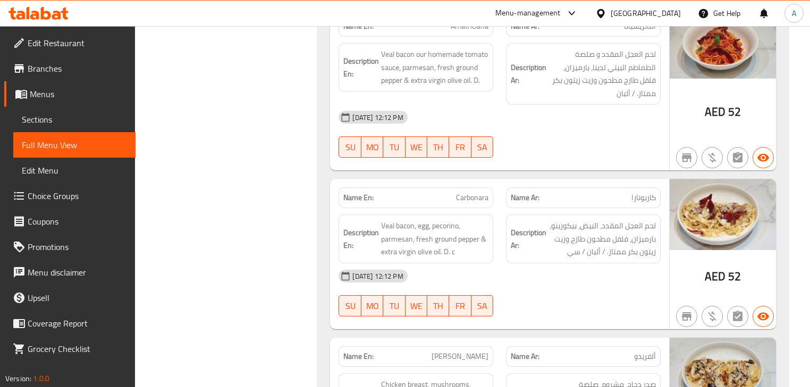
scroll to position [1020, 0]
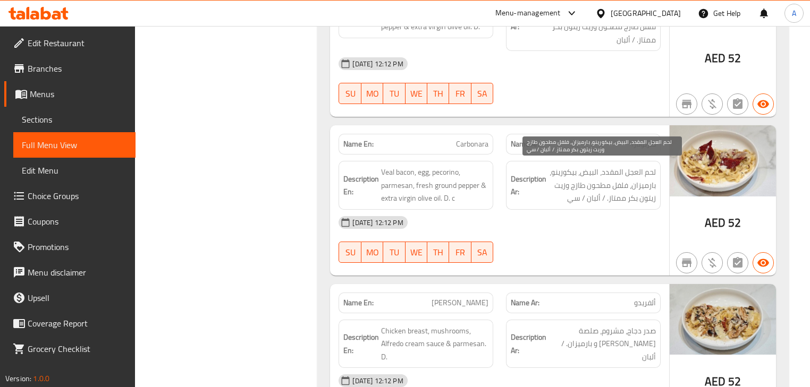
click at [646, 166] on span "لحم العجل المقدد، البيض، بيكورينو، بارميزان، فلفل مطحون طازج وزيت زيتون بكر ممت…" at bounding box center [601, 185] width 107 height 39
drag, startPoint x: 646, startPoint y: 164, endPoint x: 621, endPoint y: 181, distance: 30.4
click at [625, 171] on span "لحم العجل المقدد، البيض، بيكورينو، بارميزان، فلفل مطحون طازج وزيت زيتون بكر ممت…" at bounding box center [601, 185] width 107 height 39
drag, startPoint x: 606, startPoint y: 256, endPoint x: 575, endPoint y: 235, distance: 36.7
click at [605, 257] on div at bounding box center [582, 263] width 167 height 13
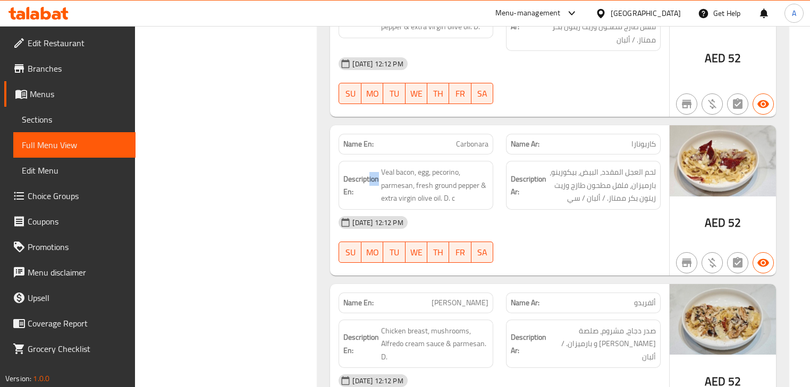
drag, startPoint x: 368, startPoint y: 168, endPoint x: 460, endPoint y: 182, distance: 92.4
click at [426, 172] on h6 "Description En: Veal bacon, egg, pecorino, parmesan, fresh ground pepper & extr…" at bounding box center [415, 185] width 145 height 39
click at [542, 212] on div "[DATE] 12:12 PM" at bounding box center [499, 223] width 334 height 26
click at [589, 167] on span "لحم العجل المقدد، البيض، بيكورينو، بارميزان، فلفل مطحون طازج وزيت زيتون بكر ممت…" at bounding box center [601, 185] width 107 height 39
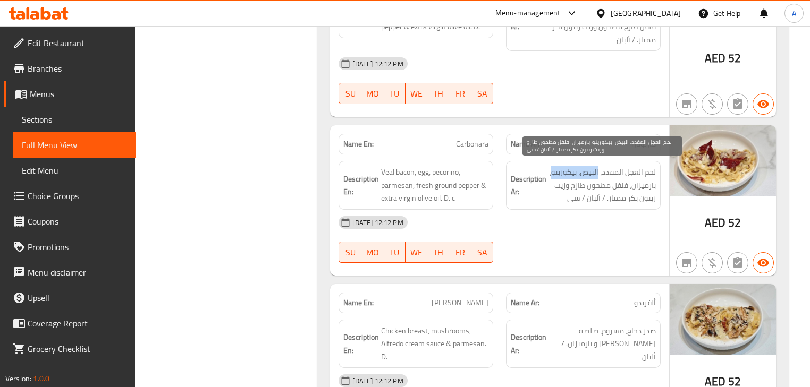
drag, startPoint x: 584, startPoint y: 168, endPoint x: 567, endPoint y: 168, distance: 17.0
click at [567, 168] on span "لحم العجل المقدد، البيض، بيكورينو، بارميزان، فلفل مطحون طازج وزيت زيتون بكر ممت…" at bounding box center [601, 185] width 107 height 39
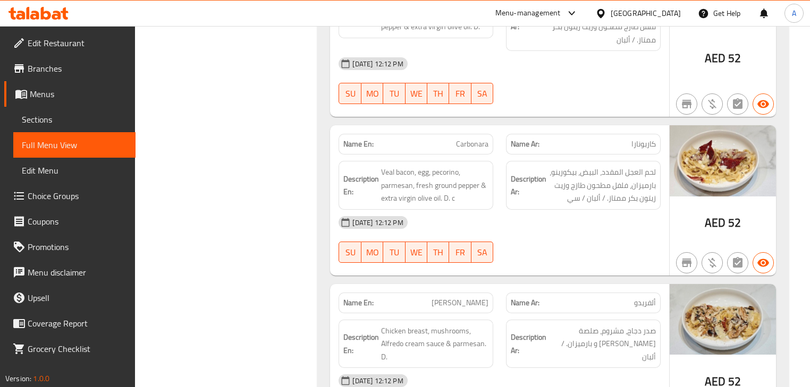
click at [575, 215] on div "[DATE] 12:12 PM" at bounding box center [499, 223] width 334 height 26
click at [564, 166] on span "لحم العجل المقدد، البيض، بيكورينو، بارميزان، فلفل مطحون طازج وزيت زيتون بكر ممت…" at bounding box center [601, 185] width 107 height 39
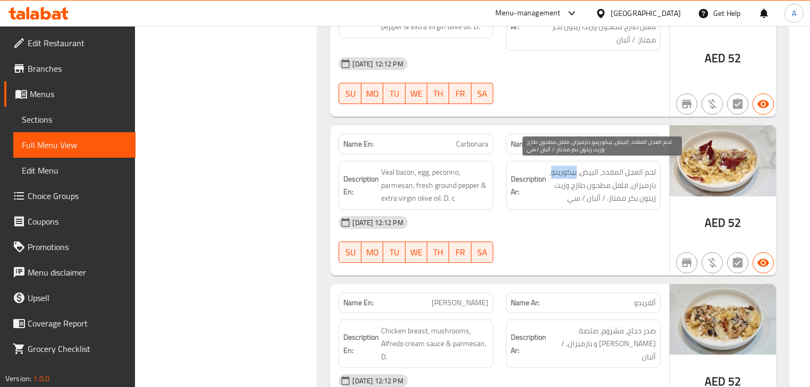
click at [564, 166] on span "لحم العجل المقدد، البيض، بيكورينو، بارميزان، فلفل مطحون طازج وزيت زيتون بكر ممت…" at bounding box center [601, 185] width 107 height 39
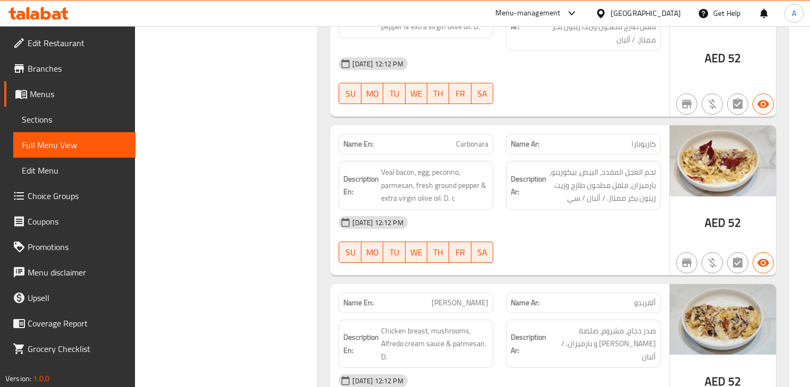
click at [595, 264] on div at bounding box center [582, 263] width 167 height 13
click at [583, 162] on div "Description Ar: لحم العجل المقدد، البيض، بيكورينو، بارميزان، فلفل مطحون طازج وز…" at bounding box center [583, 185] width 155 height 49
click at [555, 162] on div "Description Ar: لحم العجل المقدد، البيض، بيكورينو، بارميزان، فلفل مطحون طازج وز…" at bounding box center [583, 185] width 155 height 49
click at [563, 168] on span "لحم العجل المقدد، البيض، بيكورينو، بارميزان، فلفل مطحون طازج وزيت زيتون بكر ممت…" at bounding box center [601, 185] width 107 height 39
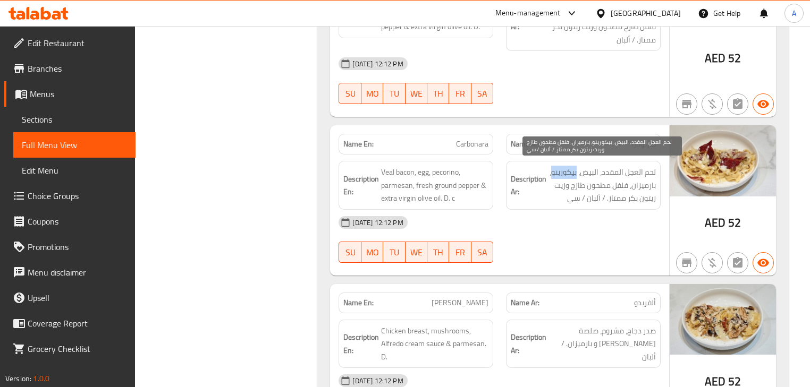
click at [563, 168] on span "لحم العجل المقدد، البيض، بيكورينو، بارميزان، فلفل مطحون طازج وزيت زيتون بكر ممت…" at bounding box center [601, 185] width 107 height 39
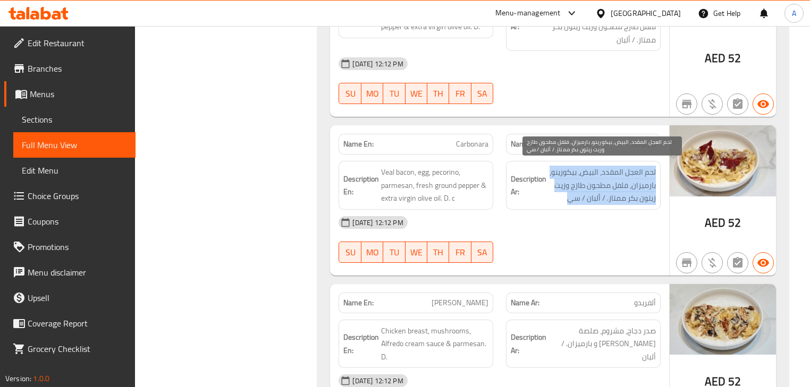
click at [563, 168] on span "لحم العجل المقدد، البيض، بيكورينو، بارميزان، فلفل مطحون طازج وزيت زيتون بكر ممت…" at bounding box center [601, 185] width 107 height 39
click at [649, 176] on span "لحم العجل المقدد، البيض، بيكورينو، بارميزان، فلفل مطحون طازج وزيت زيتون بكر ممت…" at bounding box center [601, 185] width 107 height 39
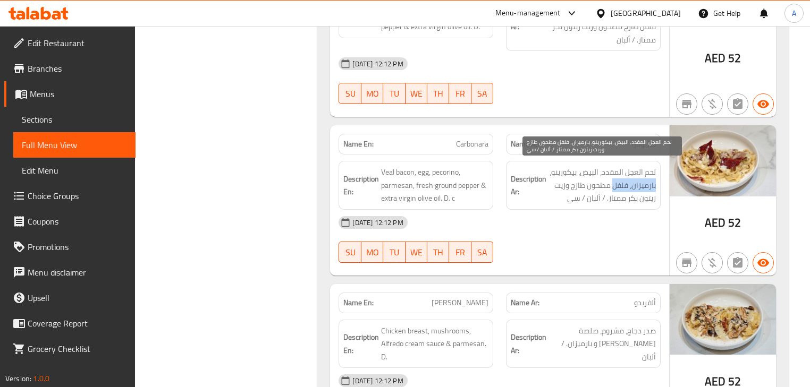
drag, startPoint x: 649, startPoint y: 176, endPoint x: 626, endPoint y: 177, distance: 22.9
click at [626, 177] on span "لحم العجل المقدد، البيض، بيكورينو، بارميزان، فلفل مطحون طازج وزيت زيتون بكر ممت…" at bounding box center [601, 185] width 107 height 39
click at [623, 184] on span "لحم العجل المقدد، البيض، بيكورينو، بارميزان، فلفل مطحون طازج وزيت زيتون بكر ممت…" at bounding box center [601, 185] width 107 height 39
drag, startPoint x: 623, startPoint y: 184, endPoint x: 582, endPoint y: 184, distance: 40.4
click at [582, 184] on span "لحم العجل المقدد، البيض، بيكورينو، بارميزان، فلفل مطحون طازج وزيت زيتون بكر ممت…" at bounding box center [601, 185] width 107 height 39
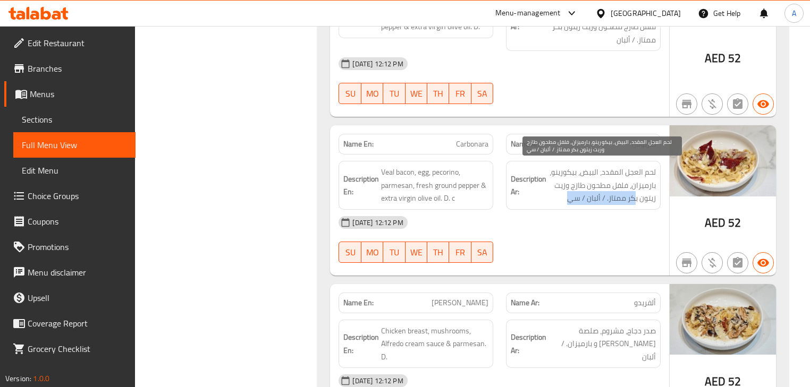
drag, startPoint x: 636, startPoint y: 196, endPoint x: 571, endPoint y: 200, distance: 65.5
click at [571, 200] on span "لحم العجل المقدد، البيض، بيكورينو، بارميزان، فلفل مطحون طازج وزيت زيتون بكر ممت…" at bounding box center [601, 185] width 107 height 39
click at [621, 202] on span "لحم العجل المقدد، البيض، بيكورينو، بارميزان، فلفل مطحون طازج وزيت زيتون بكر ممت…" at bounding box center [601, 185] width 107 height 39
drag, startPoint x: 598, startPoint y: 193, endPoint x: 583, endPoint y: 198, distance: 15.5
click at [583, 198] on span "لحم العجل المقدد، البيض، بيكورينو، بارميزان، فلفل مطحون طازج وزيت زيتون بكر ممت…" at bounding box center [601, 185] width 107 height 39
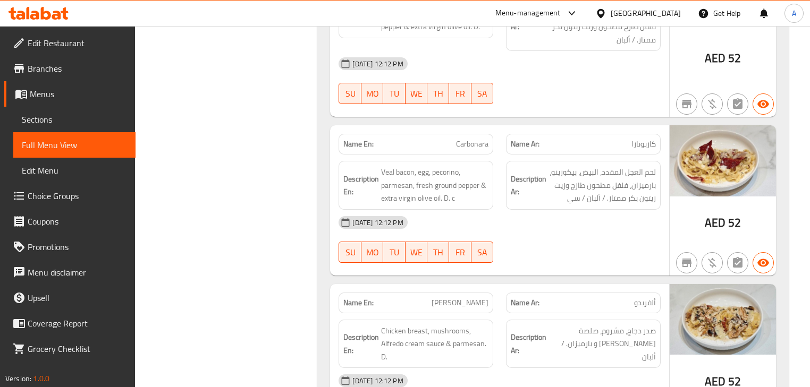
drag, startPoint x: 590, startPoint y: 232, endPoint x: 584, endPoint y: 198, distance: 34.4
click at [590, 230] on div "[DATE] 12:12 PM" at bounding box center [499, 223] width 334 height 26
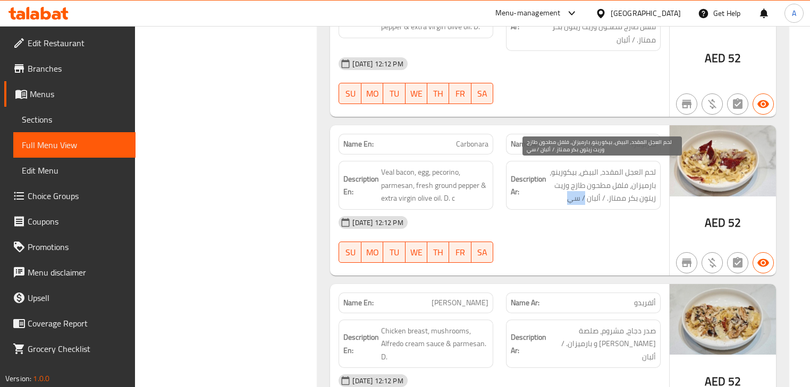
click at [559, 197] on span "لحم العجل المقدد، البيض، بيكورينو، بارميزان، فلفل مطحون طازج وزيت زيتون بكر ممت…" at bounding box center [601, 185] width 107 height 39
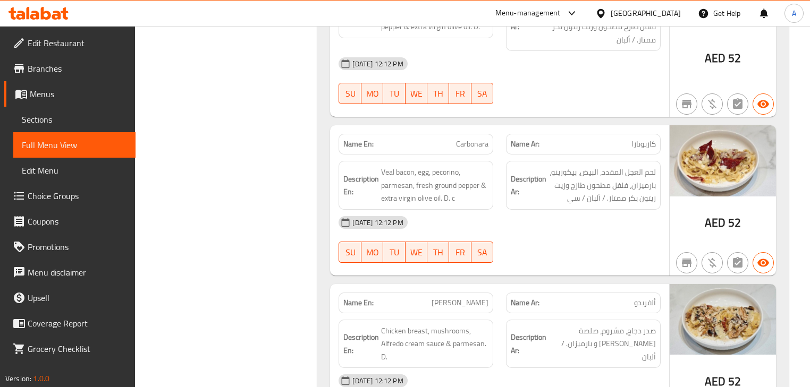
click at [575, 224] on div "[DATE] 12:12 PM" at bounding box center [499, 223] width 334 height 26
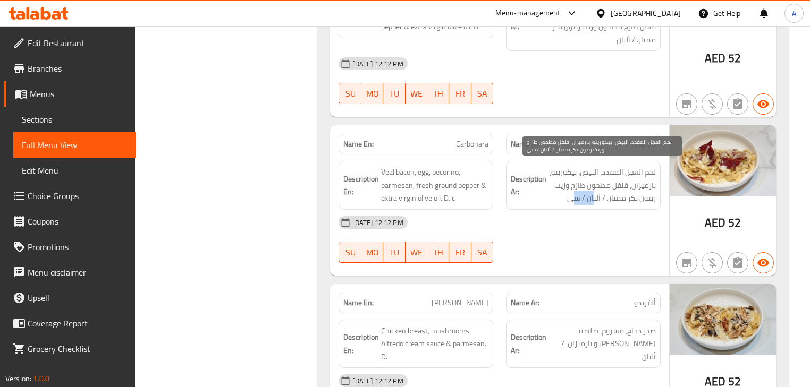
drag, startPoint x: 576, startPoint y: 194, endPoint x: 599, endPoint y: 198, distance: 23.1
click at [598, 198] on span "لحم العجل المقدد، البيض، بيكورينو، بارميزان، فلفل مطحون طازج وزيت زيتون بكر ممت…" at bounding box center [601, 185] width 107 height 39
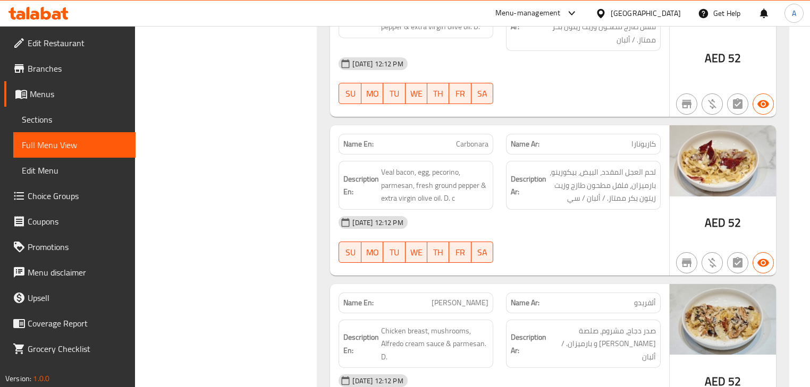
click at [593, 236] on div "07-10-2025 12:12 PM SU MO TU WE TH FR SA" at bounding box center [499, 240] width 334 height 60
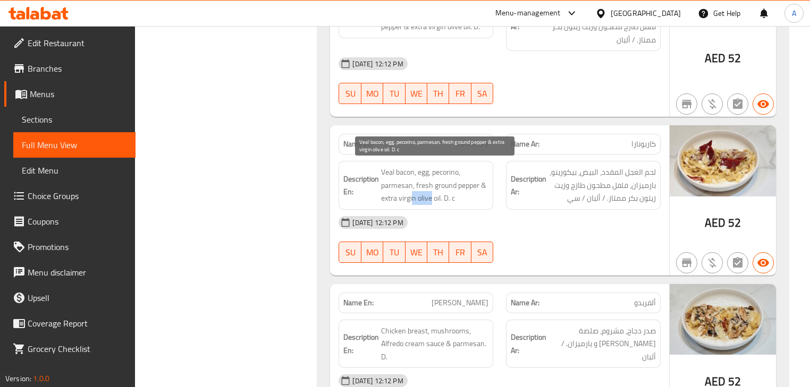
drag, startPoint x: 422, startPoint y: 193, endPoint x: 491, endPoint y: 205, distance: 69.5
click at [464, 199] on span "Veal bacon, egg, pecorino, parmesan, fresh ground pepper & extra virgin olive o…" at bounding box center [434, 185] width 107 height 39
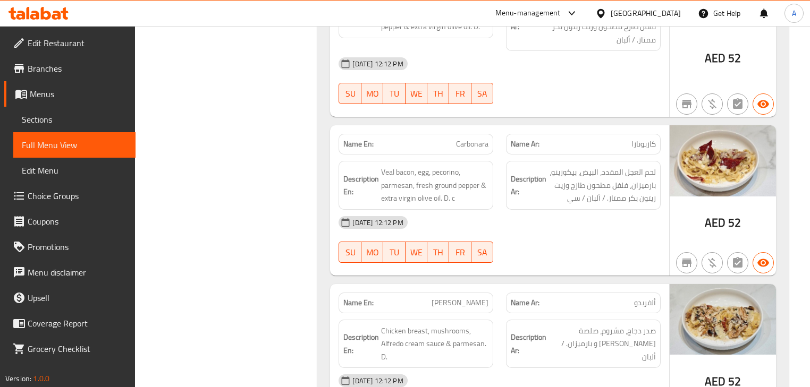
click at [572, 201] on span "لحم العجل المقدد، البيض، بيكورينو، بارميزان، فلفل مطحون طازج وزيت زيتون بكر ممت…" at bounding box center [601, 185] width 107 height 39
drag, startPoint x: 435, startPoint y: 144, endPoint x: 543, endPoint y: 148, distance: 108.4
click at [542, 145] on div "Name En: Carbonara Name Ar: كاربونارا" at bounding box center [499, 144] width 334 height 33
click at [538, 168] on h6 "Description Ar: لحم العجل المقدد، البيض، بيكورينو، بارميزان، فلفل مطحون طازج وز…" at bounding box center [583, 185] width 145 height 39
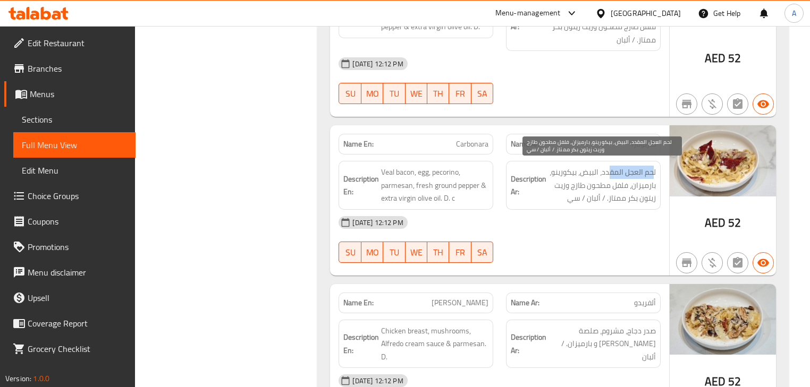
drag, startPoint x: 644, startPoint y: 171, endPoint x: 610, endPoint y: 170, distance: 33.5
click at [610, 170] on span "لحم العجل المقدد، البيض، بيكورينو، بارميزان، فلفل مطحون طازج وزيت زيتون بكر ممت…" at bounding box center [601, 185] width 107 height 39
drag, startPoint x: 584, startPoint y: 166, endPoint x: 557, endPoint y: 167, distance: 27.1
click at [557, 167] on span "لحم العجل المقدد، البيض، بيكورينو، بارميزان، فلفل مطحون طازج وزيت زيتون بكر ممت…" at bounding box center [601, 185] width 107 height 39
drag, startPoint x: 616, startPoint y: 184, endPoint x: 550, endPoint y: 184, distance: 65.9
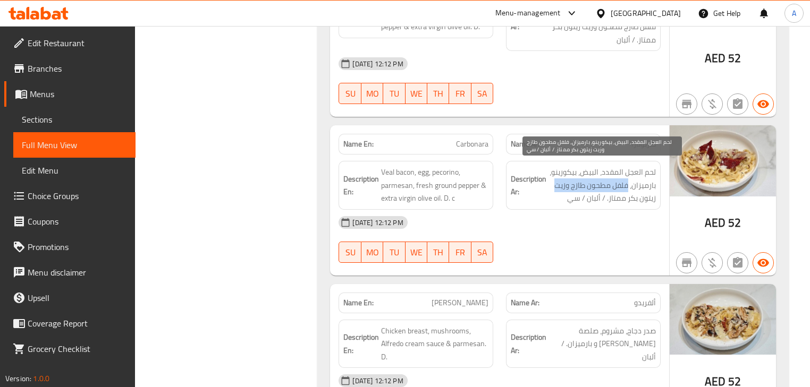
click at [550, 184] on span "لحم العجل المقدد، البيض، بيكورينو، بارميزان، فلفل مطحون طازج وزيت زيتون بكر ممت…" at bounding box center [601, 185] width 107 height 39
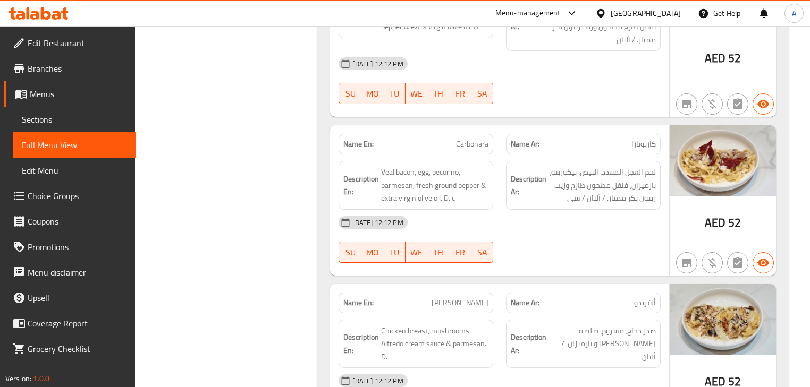
drag, startPoint x: 597, startPoint y: 208, endPoint x: 595, endPoint y: 252, distance: 43.6
click at [587, 218] on div "[DATE] 12:12 PM" at bounding box center [499, 223] width 334 height 26
click at [595, 252] on div "07-10-2025 12:12 PM SU MO TU WE TH FR SA" at bounding box center [499, 240] width 334 height 60
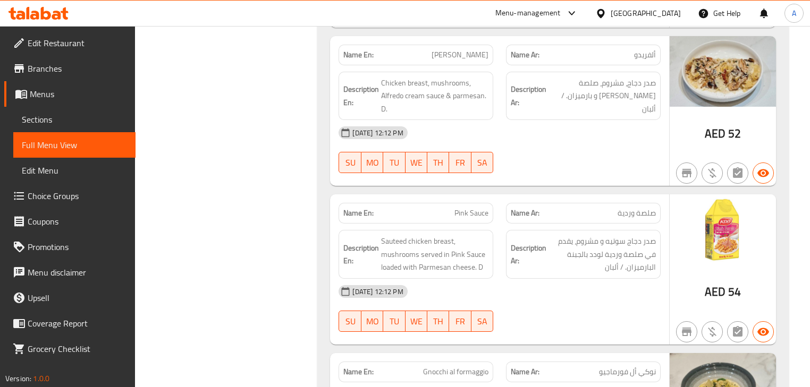
scroll to position [1275, 0]
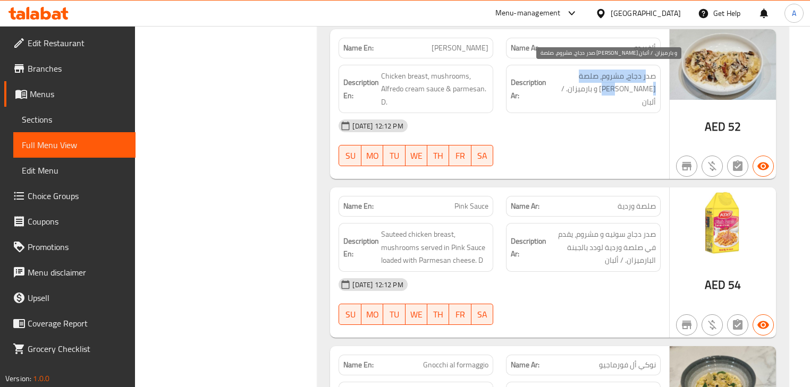
drag, startPoint x: 647, startPoint y: 75, endPoint x: 563, endPoint y: 77, distance: 84.5
click at [563, 77] on span "صدر دجاج، مشروم، صلصة [PERSON_NAME] و بارميزان. / ألبان" at bounding box center [601, 89] width 107 height 39
drag, startPoint x: 642, startPoint y: 84, endPoint x: 599, endPoint y: 85, distance: 43.0
click at [599, 85] on span "صدر دجاج، مشروم، صلصة [PERSON_NAME] و بارميزان. / ألبان" at bounding box center [601, 89] width 107 height 39
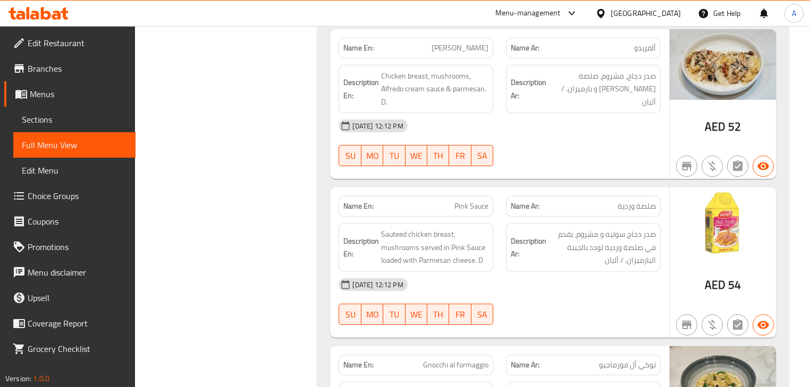
click at [596, 125] on div "[DATE] 12:12 PM" at bounding box center [499, 126] width 334 height 26
drag, startPoint x: 605, startPoint y: 89, endPoint x: 595, endPoint y: 89, distance: 10.1
click at [595, 89] on span "صدر دجاج، مشروم، صلصة [PERSON_NAME] و بارميزان. / ألبان" at bounding box center [601, 89] width 107 height 39
click at [585, 89] on span "صدر دجاج، مشروم، صلصة [PERSON_NAME] و بارميزان. / ألبان" at bounding box center [601, 89] width 107 height 39
click at [574, 128] on div "[DATE] 12:12 PM" at bounding box center [499, 126] width 334 height 26
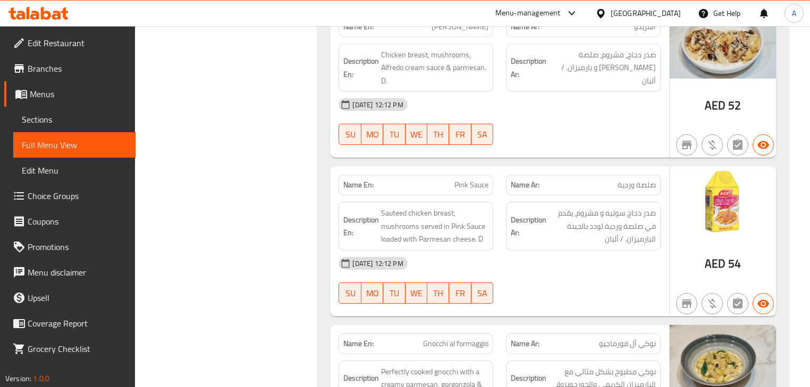
scroll to position [1318, 0]
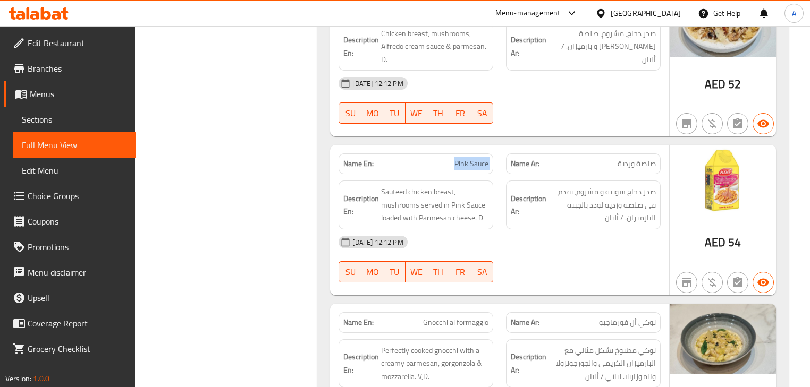
drag, startPoint x: 448, startPoint y: 168, endPoint x: 531, endPoint y: 183, distance: 83.7
click at [508, 169] on div "Name En: Pink Sauce Name Ar: صلصة وردية" at bounding box center [499, 163] width 334 height 33
drag, startPoint x: 554, startPoint y: 233, endPoint x: 556, endPoint y: 238, distance: 5.7
click at [555, 233] on div "[DATE] 12:12 PM" at bounding box center [499, 243] width 334 height 26
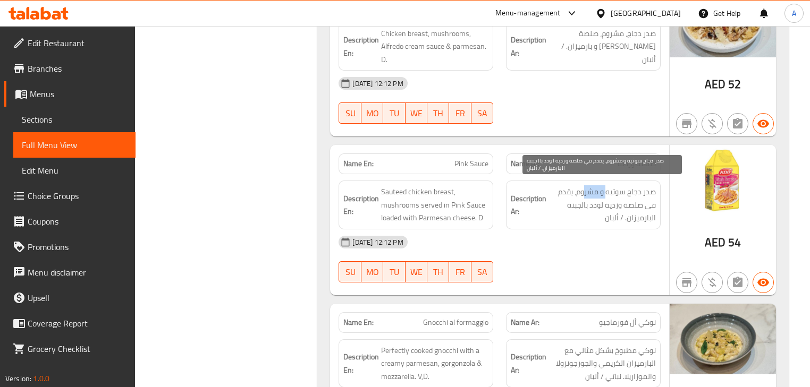
drag, startPoint x: 608, startPoint y: 185, endPoint x: 584, endPoint y: 184, distance: 23.4
click at [584, 185] on span "صدر دجاج سوتيه و مشروم، يقدم في صلصة وردية لودد بالجبنة البارميزان. / ألبان" at bounding box center [601, 204] width 107 height 39
drag, startPoint x: 574, startPoint y: 189, endPoint x: 542, endPoint y: 189, distance: 32.4
click at [542, 189] on h6 "Description Ar: صدر دجاج سوتيه و مشروم، يقدم في صلصة وردية لودد بالجبنة البارمي…" at bounding box center [583, 204] width 145 height 39
drag, startPoint x: 653, startPoint y: 204, endPoint x: 583, endPoint y: 204, distance: 70.1
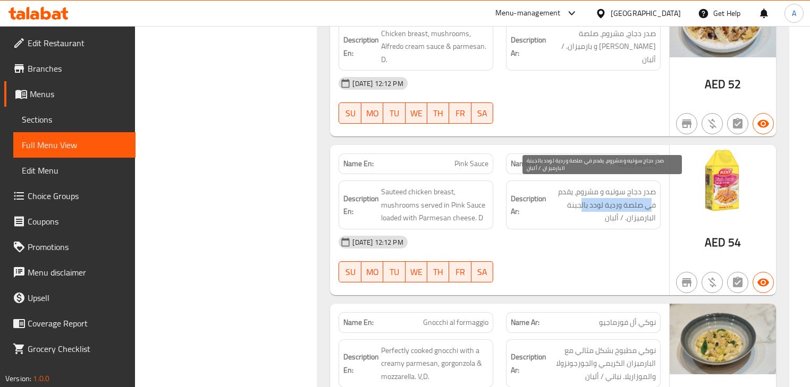
click at [583, 204] on span "صدر دجاج سوتيه و مشروم، يقدم في صلصة وردية لودد بالجبنة البارميزان. / ألبان" at bounding box center [601, 204] width 107 height 39
click at [583, 202] on span "صدر دجاج سوتيه و مشروم، يقدم في صلصة وردية لودد بالجبنة البارميزان. / ألبان" at bounding box center [601, 204] width 107 height 39
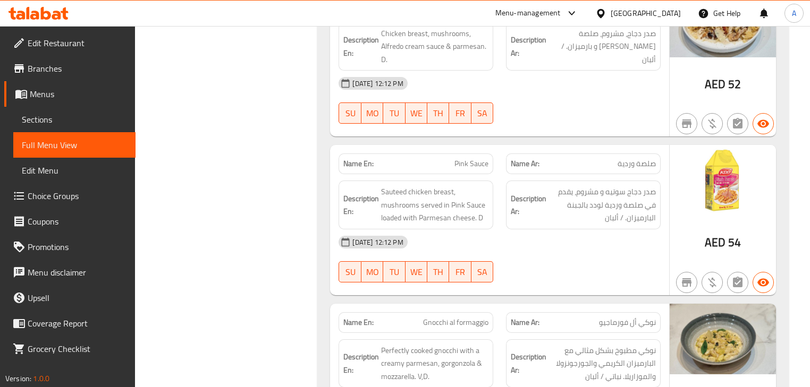
drag, startPoint x: 576, startPoint y: 250, endPoint x: 478, endPoint y: 229, distance: 99.9
click at [572, 250] on div "[DATE] 12:12 PM" at bounding box center [499, 243] width 334 height 26
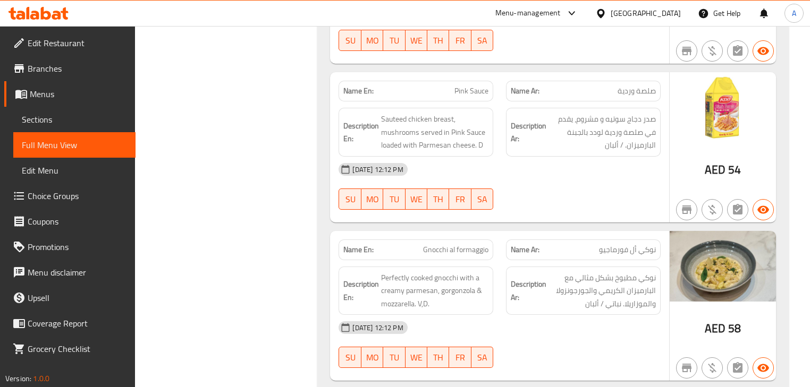
scroll to position [1403, 0]
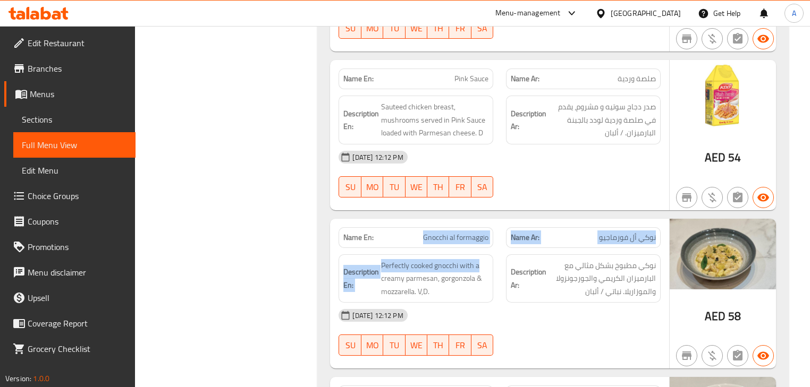
drag, startPoint x: 415, startPoint y: 236, endPoint x: 531, endPoint y: 234, distance: 116.4
click at [516, 244] on div "Name En: Gnocchi al formaggio Name Ar: نوكي أل فورماجيو Description En: Perfect…" at bounding box center [499, 294] width 338 height 150
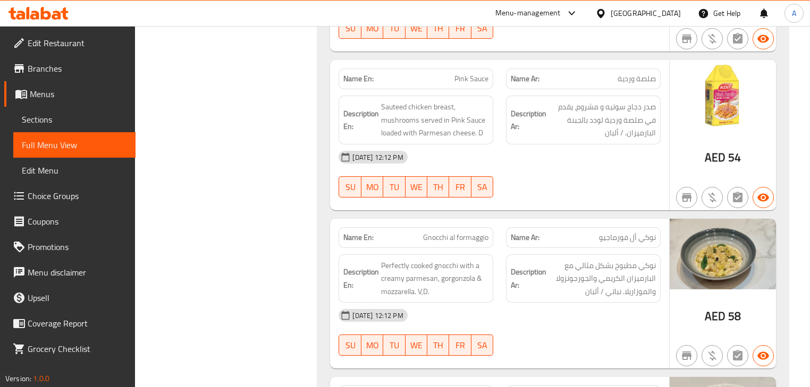
click at [540, 199] on div at bounding box center [582, 197] width 167 height 13
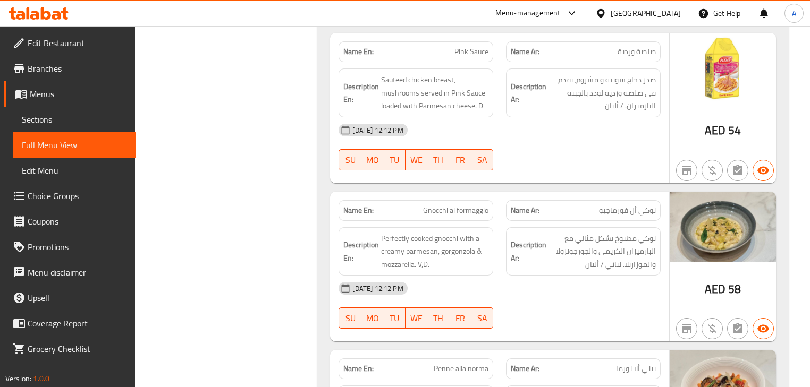
scroll to position [1445, 0]
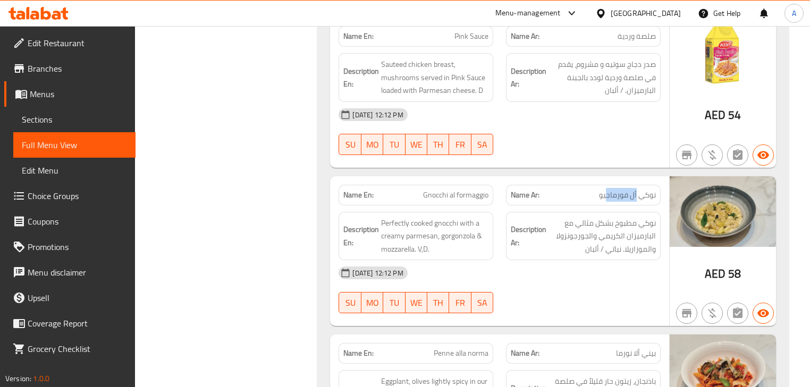
drag, startPoint x: 627, startPoint y: 189, endPoint x: 606, endPoint y: 187, distance: 21.3
click at [608, 190] on span "نوكي أل فورماجيو" at bounding box center [627, 195] width 57 height 11
click at [562, 141] on div "07-10-2025 12:12 PM SU MO TU WE TH FR SA" at bounding box center [499, 132] width 334 height 60
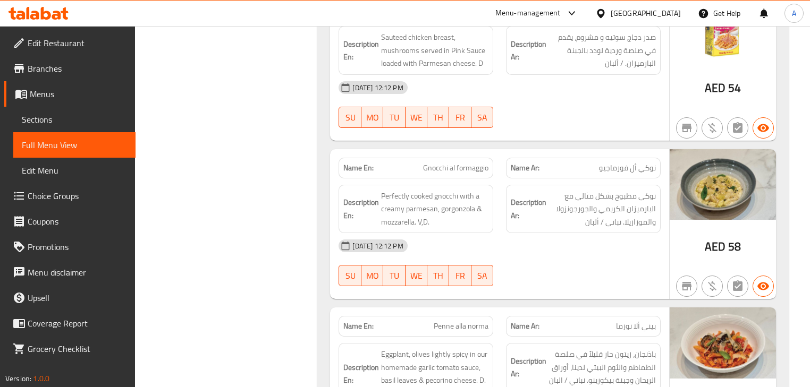
scroll to position [1488, 0]
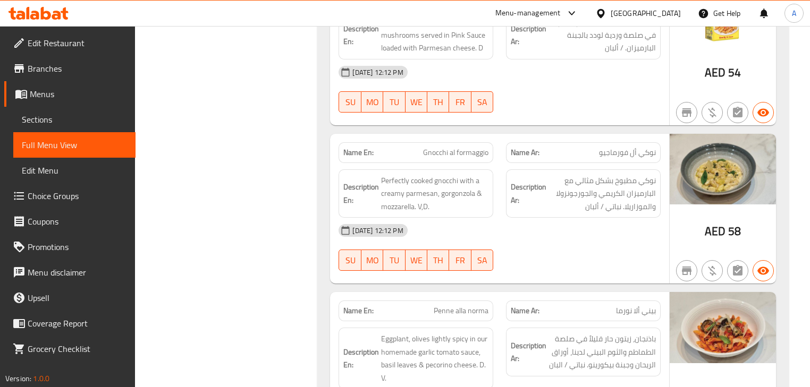
click at [620, 247] on div "07-10-2025 12:12 PM SU MO TU WE TH FR SA" at bounding box center [499, 248] width 334 height 60
click at [412, 147] on p "Name En: Gnocchi al formaggio" at bounding box center [415, 152] width 145 height 11
drag, startPoint x: 412, startPoint y: 145, endPoint x: 480, endPoint y: 149, distance: 68.1
click at [480, 149] on p "Name En: Gnocchi al formaggio" at bounding box center [415, 152] width 145 height 11
click at [437, 150] on span "Gnocchi al formaggio" at bounding box center [455, 152] width 65 height 11
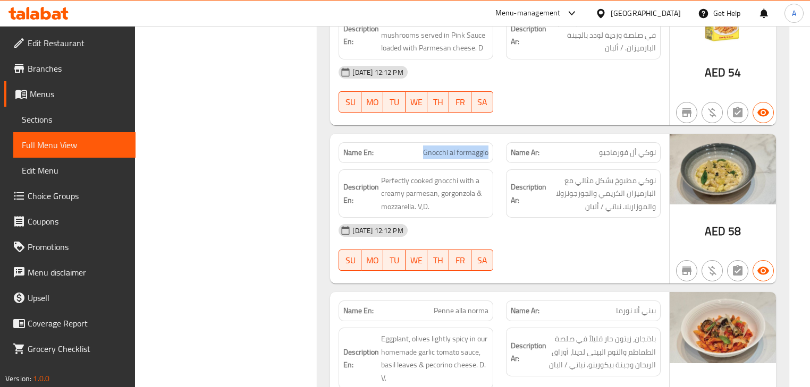
drag, startPoint x: 437, startPoint y: 150, endPoint x: 472, endPoint y: 149, distance: 34.5
click at [472, 149] on span "Gnocchi al formaggio" at bounding box center [455, 152] width 65 height 11
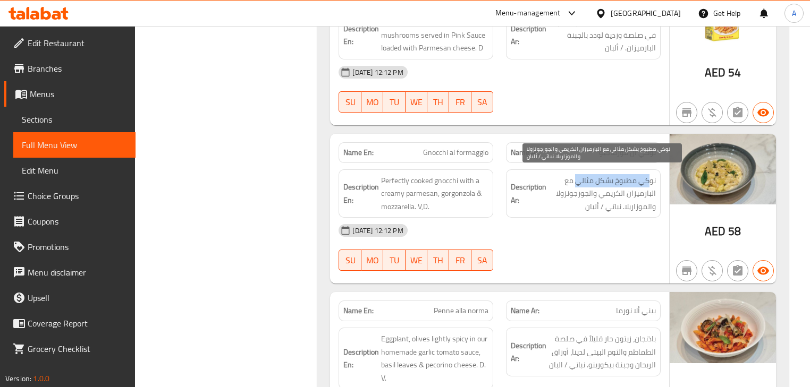
drag, startPoint x: 650, startPoint y: 179, endPoint x: 576, endPoint y: 171, distance: 74.7
click at [576, 174] on span "نوكي مطبوخ بشكل مثالي مع البارميزان الكريمي والجورجونزولا والموزاريلا. نباتي / …" at bounding box center [601, 193] width 107 height 39
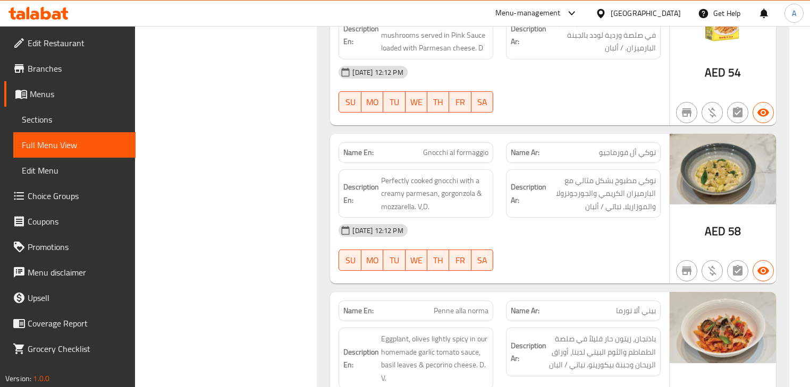
click at [599, 218] on div "[DATE] 12:12 PM" at bounding box center [499, 231] width 334 height 26
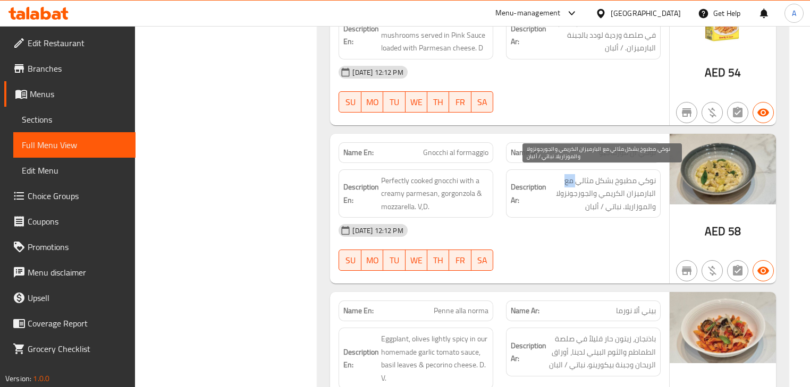
drag, startPoint x: 575, startPoint y: 176, endPoint x: 563, endPoint y: 176, distance: 11.7
click at [563, 176] on span "نوكي مطبوخ بشكل مثالي مع البارميزان الكريمي والجورجونزولا والموزاريلا. نباتي / …" at bounding box center [601, 193] width 107 height 39
click at [648, 192] on span "نوكي مطبوخ بشكل مثالي مع البارميزان الكريمي والجورجونزولا والموزاريلا. نباتي / …" at bounding box center [601, 193] width 107 height 39
drag, startPoint x: 648, startPoint y: 192, endPoint x: 594, endPoint y: 190, distance: 53.7
click at [594, 190] on span "نوكي مطبوخ بشكل مثالي مع البارميزان الكريمي والجورجونزولا والموزاريلا. نباتي / …" at bounding box center [601, 193] width 107 height 39
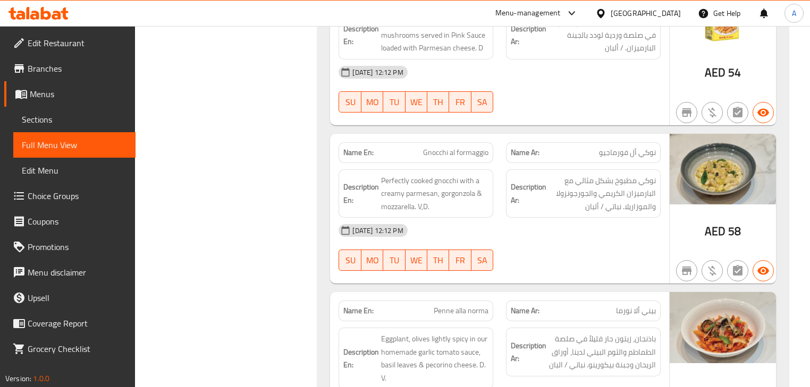
click at [634, 224] on div "[DATE] 12:12 PM" at bounding box center [499, 231] width 334 height 26
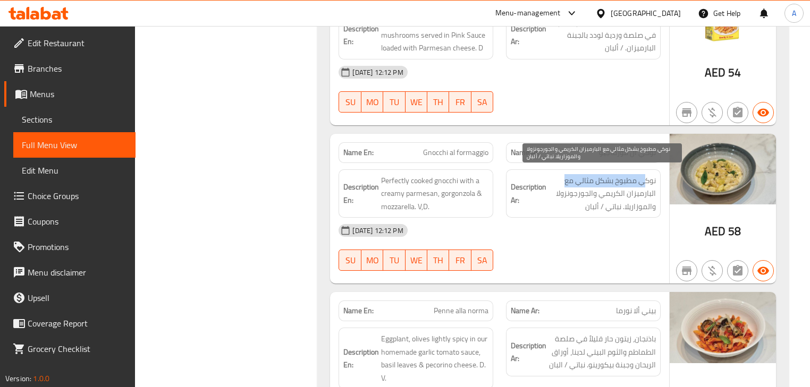
drag, startPoint x: 632, startPoint y: 179, endPoint x: 556, endPoint y: 181, distance: 75.5
click at [556, 181] on span "نوكي مطبوخ بشكل مثالي مع البارميزان الكريمي والجورجونزولا والموزاريلا. نباتي / …" at bounding box center [601, 193] width 107 height 39
drag, startPoint x: 593, startPoint y: 185, endPoint x: 563, endPoint y: 191, distance: 30.9
click at [563, 191] on span "نوكي مطبوخ بشكل مثالي مع البارميزان الكريمي والجورجونزولا والموزاريلا. نباتي / …" at bounding box center [601, 193] width 107 height 39
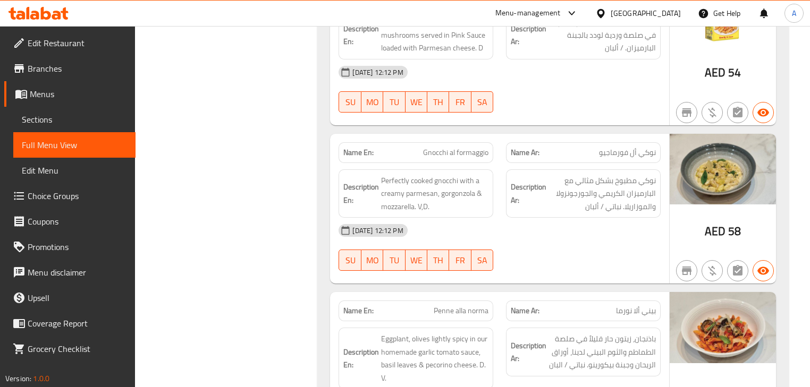
click at [599, 225] on div "[DATE] 12:12 PM" at bounding box center [499, 231] width 334 height 26
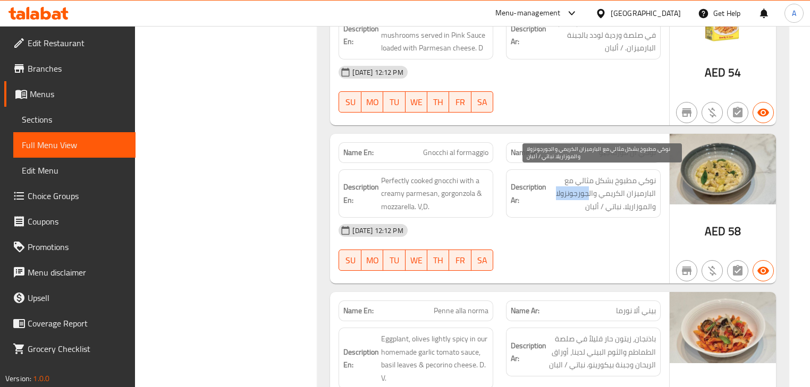
drag, startPoint x: 587, startPoint y: 189, endPoint x: 553, endPoint y: 189, distance: 33.5
click at [553, 189] on span "نوكي مطبوخ بشكل مثالي مع البارميزان الكريمي والجورجونزولا والموزاريلا. نباتي / …" at bounding box center [601, 193] width 107 height 39
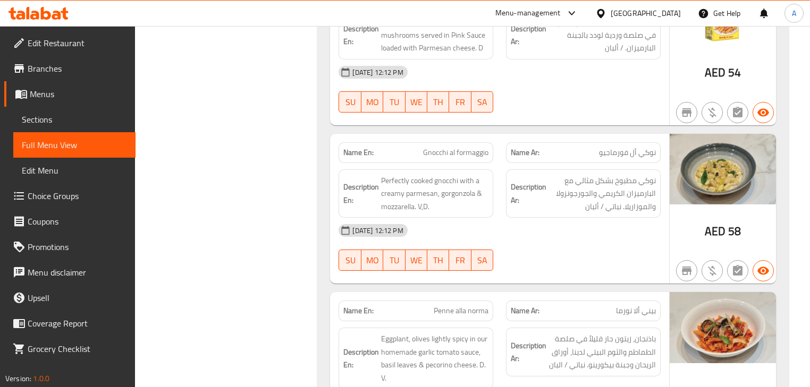
click at [604, 239] on div "07-10-2025 12:12 PM SU MO TU WE TH FR SA" at bounding box center [499, 248] width 334 height 60
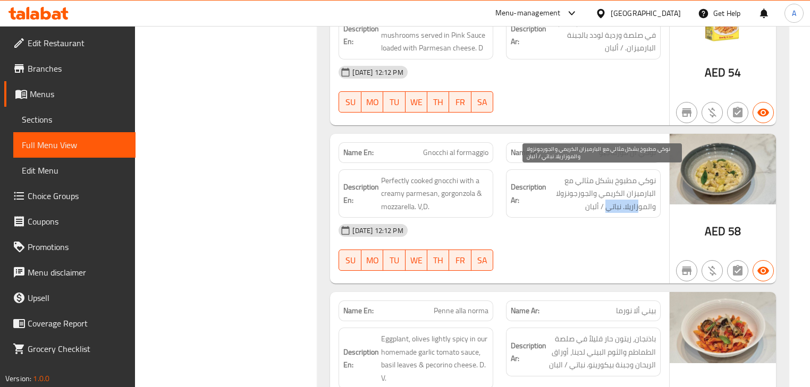
drag, startPoint x: 640, startPoint y: 199, endPoint x: 604, endPoint y: 204, distance: 36.0
click at [604, 204] on span "نوكي مطبوخ بشكل مثالي مع البارميزان الكريمي والجورجونزولا والموزاريلا. نباتي / …" at bounding box center [601, 193] width 107 height 39
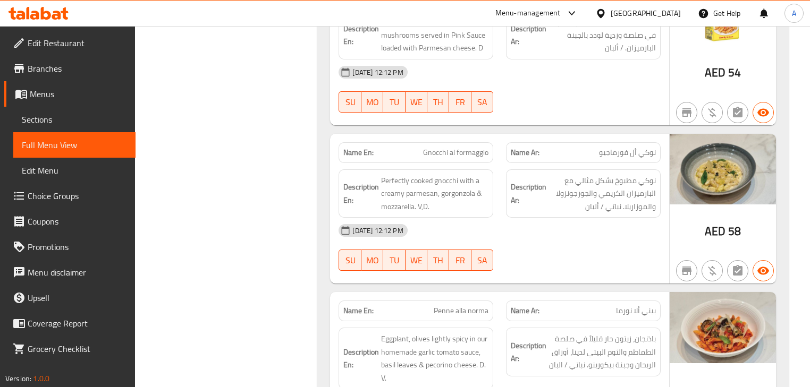
click at [587, 240] on div "07-10-2025 12:12 PM SU MO TU WE TH FR SA" at bounding box center [499, 248] width 334 height 60
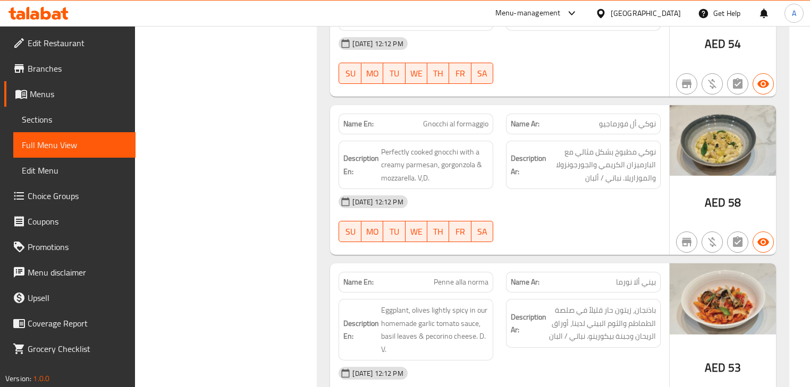
scroll to position [1530, 0]
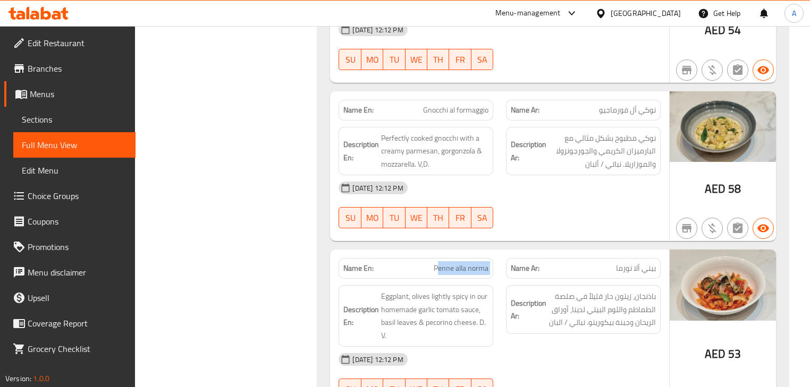
drag, startPoint x: 436, startPoint y: 266, endPoint x: 542, endPoint y: 246, distance: 108.2
click at [533, 252] on div "Name En: Penne alla norma Name Ar: بيني ألا نورما" at bounding box center [499, 268] width 334 height 33
click at [553, 236] on div "Name En: Gnocchi al formaggio Name Ar: نوكي أل فورماجيو Description En: Perfect…" at bounding box center [499, 166] width 338 height 150
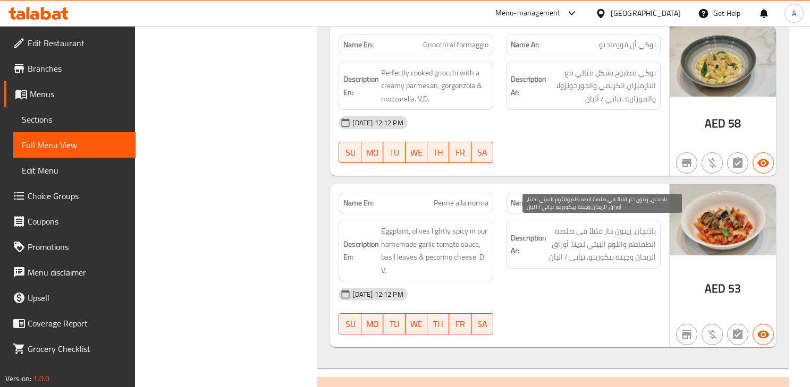
scroll to position [1615, 0]
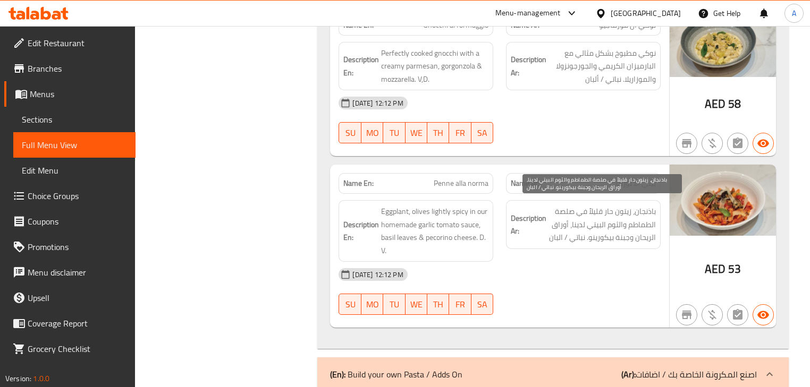
click at [653, 205] on span "باذنجان، زيتون حار قليلاً في صلصة الطماطم والثوم البيتي لدينا، أوراق الريحان وج…" at bounding box center [601, 224] width 107 height 39
drag, startPoint x: 627, startPoint y: 208, endPoint x: 567, endPoint y: 208, distance: 59.5
click at [567, 208] on span "باذنجان، زيتون حار قليلاً في صلصة الطماطم والثوم البيتي لدينا، أوراق الريحان وج…" at bounding box center [601, 224] width 107 height 39
drag, startPoint x: 642, startPoint y: 222, endPoint x: 580, endPoint y: 222, distance: 62.2
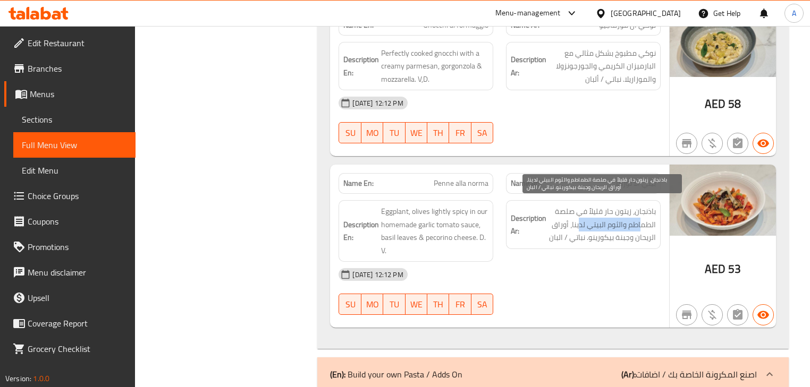
click at [580, 222] on span "باذنجان، زيتون حار قليلاً في صلصة الطماطم والثوم البيتي لدينا، أوراق الريحان وج…" at bounding box center [601, 224] width 107 height 39
drag, startPoint x: 568, startPoint y: 222, endPoint x: 550, endPoint y: 222, distance: 17.5
click at [550, 222] on span "باذنجان، زيتون حار قليلاً في صلصة الطماطم والثوم البيتي لدينا، أوراق الريحان وج…" at bounding box center [601, 224] width 107 height 39
click at [641, 231] on span "باذنجان، زيتون حار قليلاً في صلصة الطماطم والثوم البيتي لدينا، أوراق الريحان وج…" at bounding box center [601, 224] width 107 height 39
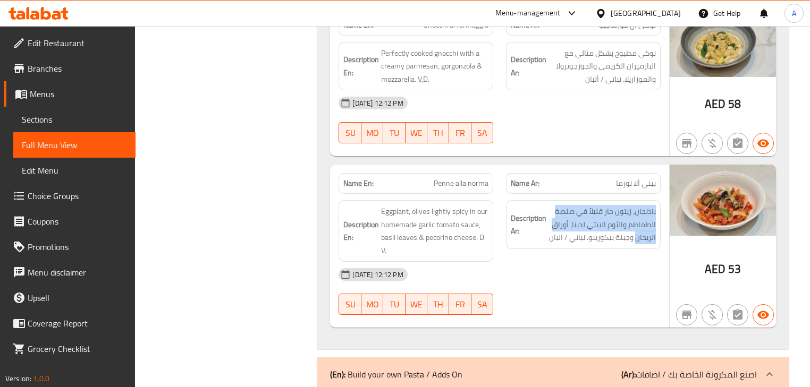
drag, startPoint x: 641, startPoint y: 231, endPoint x: 545, endPoint y: 231, distance: 96.7
click at [545, 231] on h6 "Description Ar: باذنجان، زيتون حار قليلاً في صلصة الطماطم والثوم البيتي لدينا، …" at bounding box center [583, 224] width 145 height 39
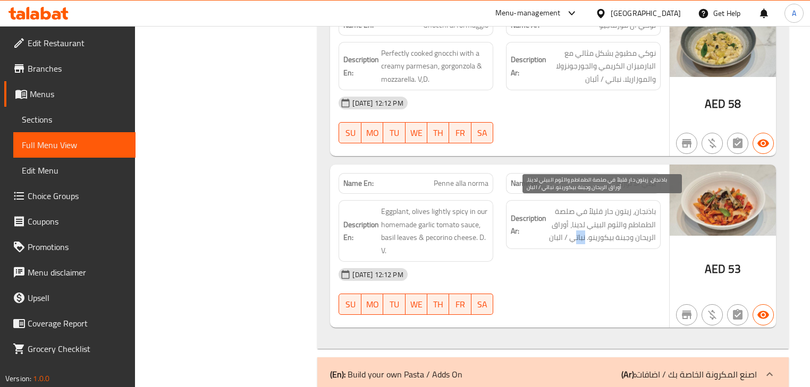
drag, startPoint x: 583, startPoint y: 229, endPoint x: 571, endPoint y: 230, distance: 12.2
click at [571, 230] on span "باذنجان، زيتون حار قليلاً في صلصة الطماطم والثوم البيتي لدينا، أوراق الريحان وج…" at bounding box center [601, 224] width 107 height 39
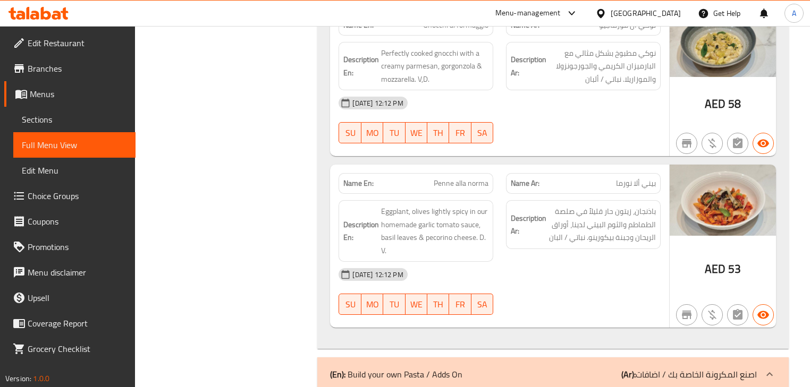
click at [606, 267] on div "[DATE] 12:12 PM" at bounding box center [499, 275] width 334 height 26
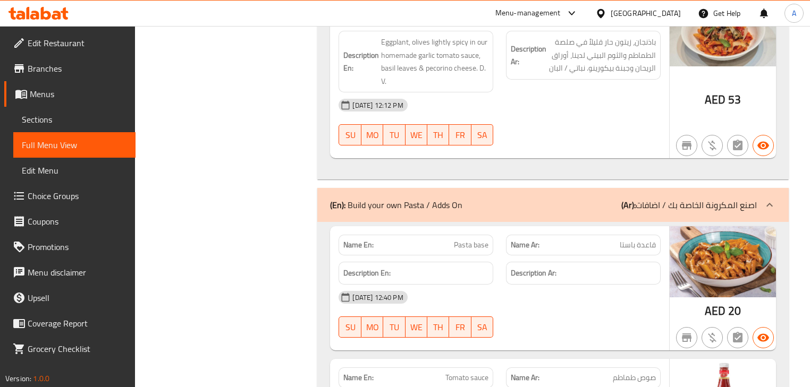
scroll to position [1785, 0]
drag, startPoint x: 425, startPoint y: 236, endPoint x: 530, endPoint y: 236, distance: 105.2
click at [485, 239] on p "Name En: Pasta base" at bounding box center [415, 244] width 145 height 11
drag, startPoint x: 530, startPoint y: 236, endPoint x: 555, endPoint y: 250, distance: 28.1
click at [547, 242] on div "Name Ar: قاعدة باستا" at bounding box center [583, 244] width 155 height 21
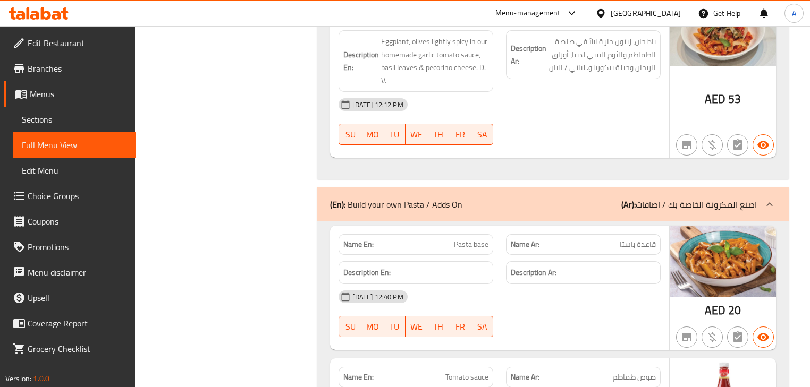
drag, startPoint x: 591, startPoint y: 312, endPoint x: 553, endPoint y: 302, distance: 39.7
click at [590, 312] on div "07-10-2025 12:40 PM SU MO TU WE TH FR SA" at bounding box center [499, 314] width 334 height 60
drag, startPoint x: 432, startPoint y: 238, endPoint x: 587, endPoint y: 282, distance: 160.8
click at [568, 266] on div "Name En: Pasta base Name Ar: قاعدة باستا Description En: Description Ar: 07-10-…" at bounding box center [499, 288] width 338 height 124
click at [591, 302] on div "[DATE] 12:40 PM" at bounding box center [499, 297] width 334 height 26
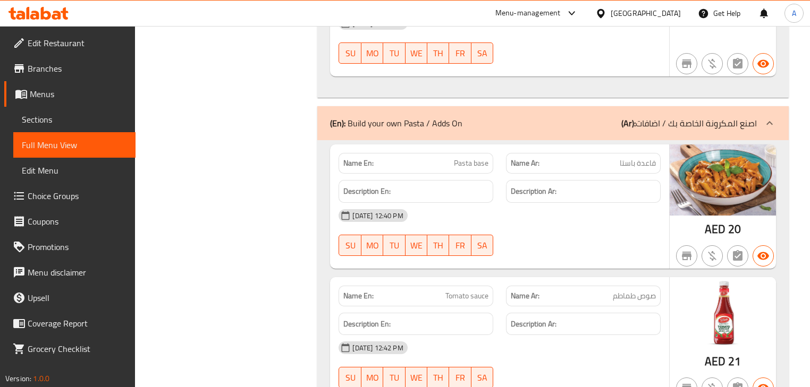
scroll to position [1870, 0]
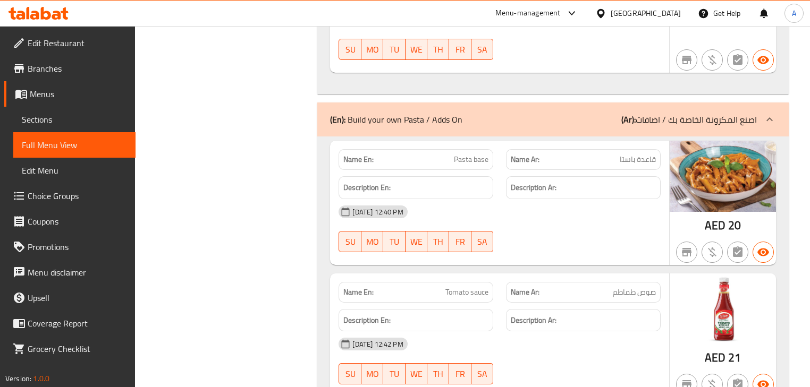
drag, startPoint x: 422, startPoint y: 170, endPoint x: 557, endPoint y: 228, distance: 147.5
click at [523, 205] on div "Name En: Pasta base Name Ar: قاعدة باستا Description En: Description Ar: 07-10-…" at bounding box center [499, 203] width 338 height 124
click at [558, 229] on div "07-10-2025 12:40 PM SU MO TU WE TH FR SA" at bounding box center [499, 229] width 334 height 60
drag, startPoint x: 439, startPoint y: 148, endPoint x: 524, endPoint y: 164, distance: 87.1
click at [517, 162] on div "Name En: Pasta base Name Ar: قاعدة باستا" at bounding box center [499, 159] width 334 height 33
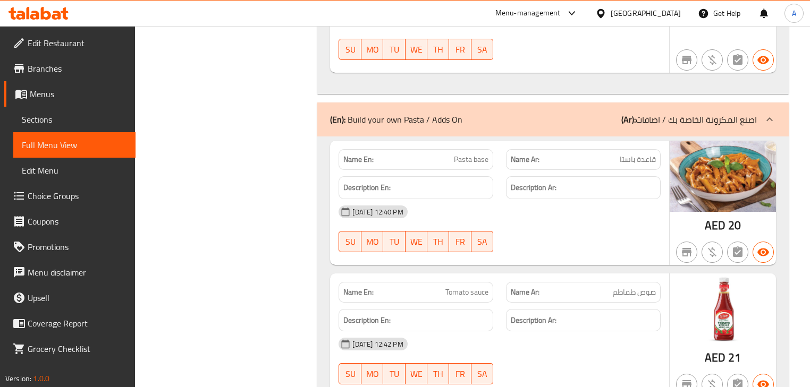
click at [549, 221] on div "07-10-2025 12:40 PM SU MO TU WE TH FR SA" at bounding box center [499, 229] width 334 height 60
drag, startPoint x: 427, startPoint y: 151, endPoint x: 591, endPoint y: 223, distance: 179.1
click at [567, 203] on div "Name En: Pasta base Name Ar: قاعدة باستا Description En: Description Ar: 07-10-…" at bounding box center [499, 203] width 338 height 124
click at [591, 230] on div "07-10-2025 12:40 PM SU MO TU WE TH FR SA" at bounding box center [499, 229] width 334 height 60
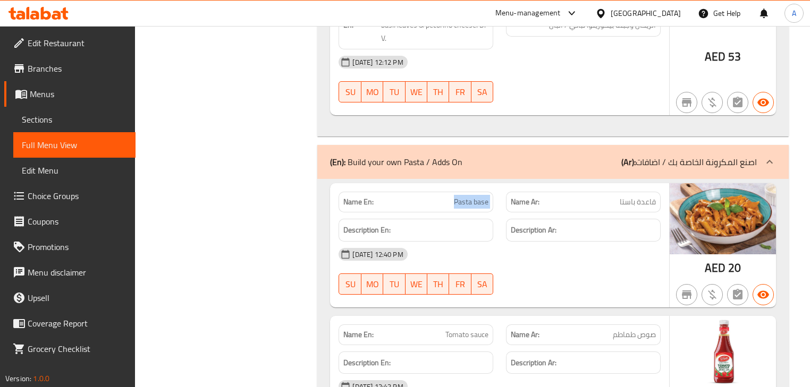
drag, startPoint x: 447, startPoint y: 198, endPoint x: 540, endPoint y: 256, distance: 110.0
click at [525, 208] on div "Name En: Pasta base Name Ar: قاعدة باستا Description En: Description Ar: 07-10-…" at bounding box center [499, 245] width 338 height 124
drag, startPoint x: 543, startPoint y: 271, endPoint x: 491, endPoint y: 387, distance: 127.0
click at [543, 270] on div "07-10-2025 12:40 PM SU MO TU WE TH FR SA" at bounding box center [499, 272] width 334 height 60
drag, startPoint x: 443, startPoint y: 202, endPoint x: 582, endPoint y: 244, distance: 145.4
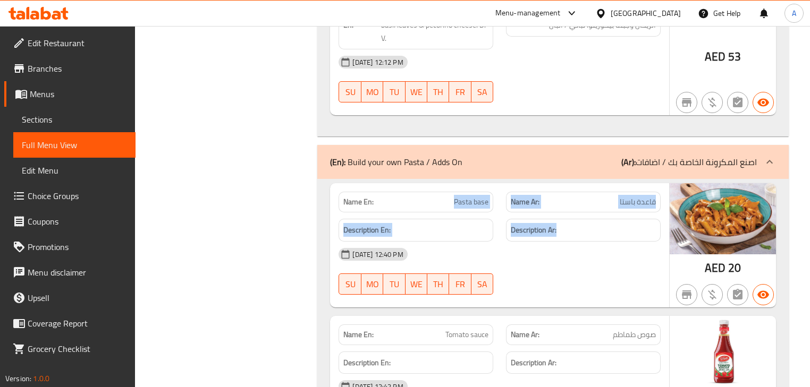
click at [578, 227] on div "Name En: Pasta base Name Ar: قاعدة باستا Description En: Description Ar: 07-10-…" at bounding box center [499, 245] width 338 height 124
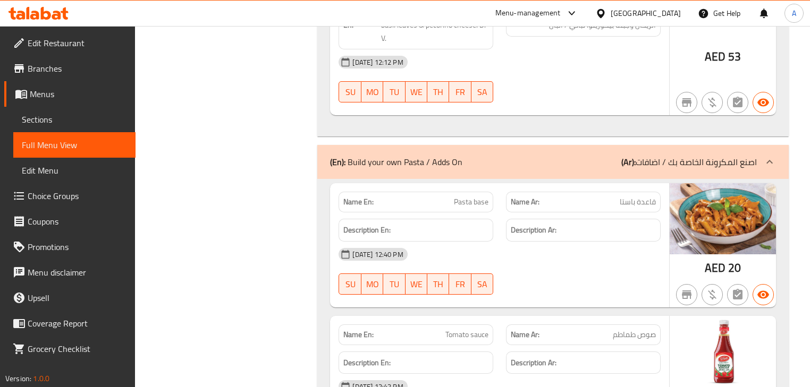
click at [580, 278] on div "07-10-2025 12:40 PM SU MO TU WE TH FR SA" at bounding box center [499, 272] width 334 height 60
drag, startPoint x: 451, startPoint y: 189, endPoint x: 566, endPoint y: 231, distance: 122.7
click at [563, 227] on div "Name En: Pasta base Name Ar: قاعدة باستا Description En: Description Ar: 07-10-…" at bounding box center [499, 245] width 338 height 124
click at [576, 260] on div "[DATE] 12:40 PM" at bounding box center [499, 255] width 334 height 26
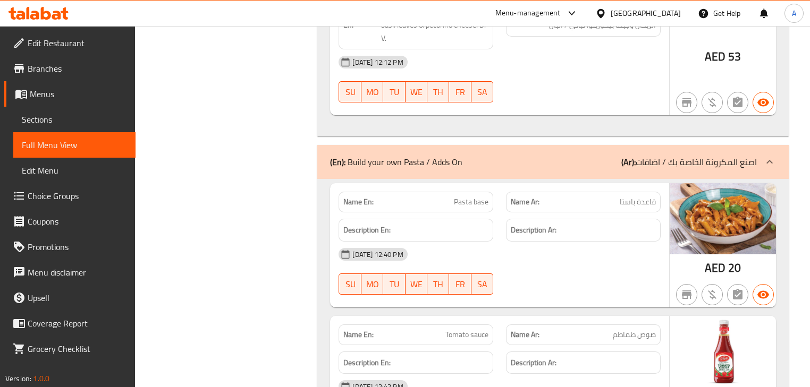
click at [618, 202] on p "Name Ar: قاعدة باستا" at bounding box center [583, 202] width 145 height 11
drag, startPoint x: 618, startPoint y: 202, endPoint x: 591, endPoint y: 274, distance: 76.7
click at [618, 206] on div "Name Ar: قاعدة باستا" at bounding box center [583, 202] width 155 height 21
drag, startPoint x: 591, startPoint y: 274, endPoint x: 586, endPoint y: 277, distance: 5.5
click at [588, 277] on div "07-10-2025 12:40 PM SU MO TU WE TH FR SA" at bounding box center [499, 272] width 334 height 60
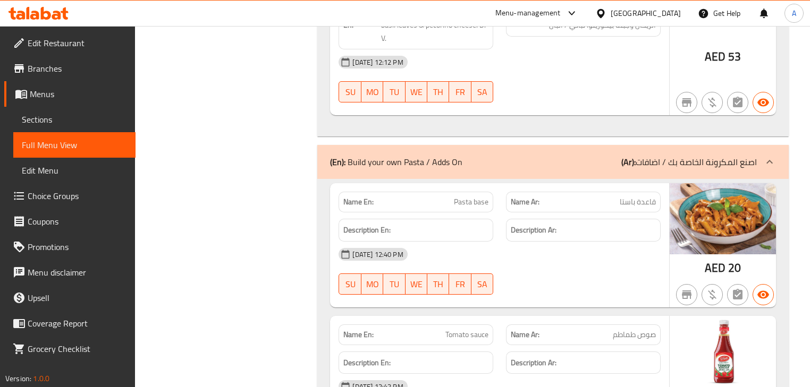
click at [550, 203] on div "Name En: Pasta base Name Ar: قاعدة باستا" at bounding box center [499, 201] width 334 height 33
click at [574, 288] on div at bounding box center [582, 294] width 167 height 13
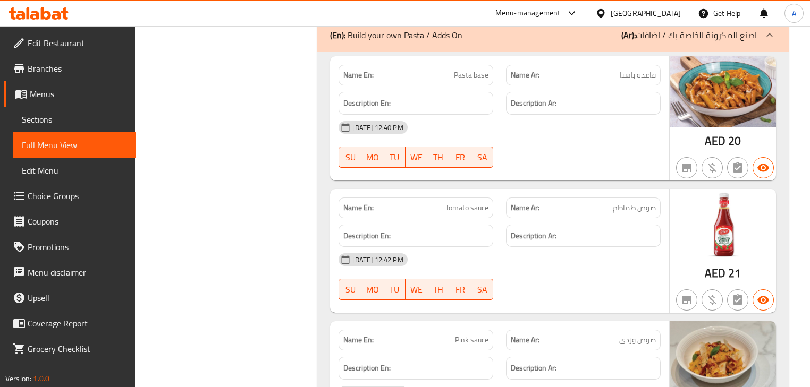
scroll to position [1955, 0]
drag, startPoint x: 451, startPoint y: 78, endPoint x: 517, endPoint y: 125, distance: 82.0
click at [465, 81] on div "Name En: Pasta base Name Ar: قاعدة باستا Description En: Description Ar: 07-10-…" at bounding box center [499, 118] width 338 height 124
drag, startPoint x: 518, startPoint y: 126, endPoint x: 519, endPoint y: 135, distance: 9.0
click at [518, 132] on div "[DATE] 12:40 PM" at bounding box center [499, 127] width 334 height 26
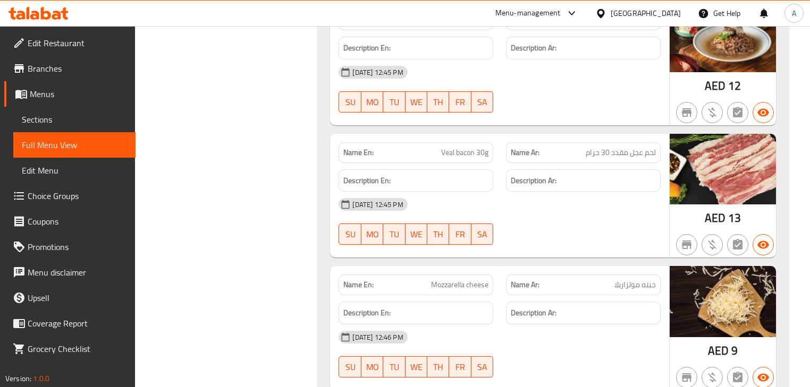
scroll to position [2933, 0]
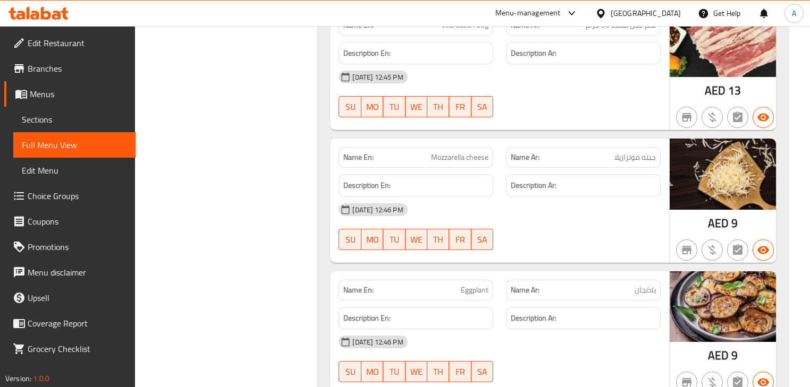
drag, startPoint x: 504, startPoint y: 149, endPoint x: 569, endPoint y: 215, distance: 92.8
click at [548, 168] on div "Name En: Mozzarella cheese Name Ar: جبنه موتزاريلا Description En: Description …" at bounding box center [499, 201] width 338 height 124
click at [569, 215] on div "07-10-2025 12:46 PM SU MO TU WE TH FR SA" at bounding box center [499, 227] width 334 height 60
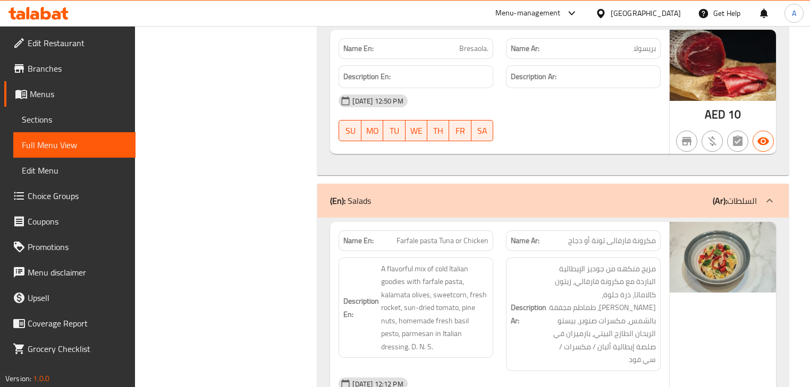
scroll to position [3740, 0]
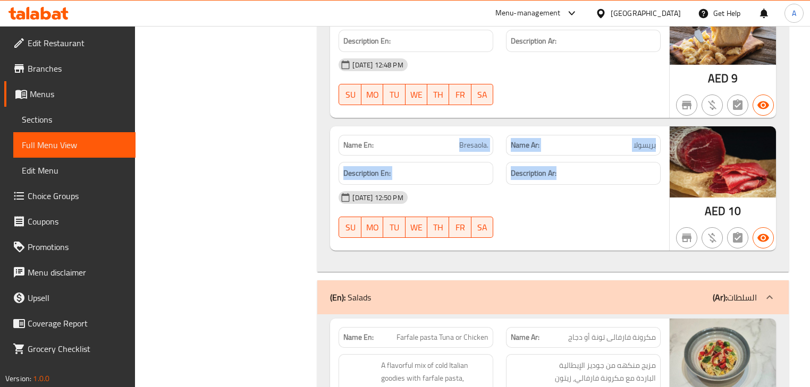
drag, startPoint x: 466, startPoint y: 130, endPoint x: 627, endPoint y: 204, distance: 177.1
click at [613, 175] on div "Name En: Bresaola. Name Ar: بريسولا Description En: Description Ar: 07-10-2025 …" at bounding box center [499, 188] width 338 height 124
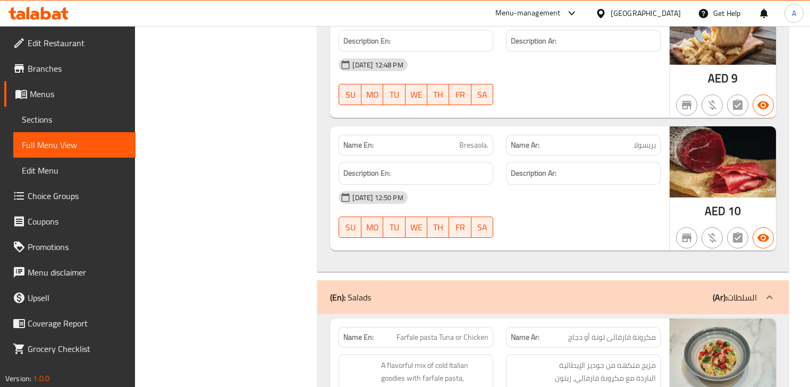
click at [627, 211] on div "07-10-2025 12:50 PM SU MO TU WE TH FR SA" at bounding box center [499, 215] width 334 height 60
click at [643, 140] on span "بريسولا" at bounding box center [644, 145] width 22 height 11
drag, startPoint x: 608, startPoint y: 188, endPoint x: 545, endPoint y: 192, distance: 62.8
click at [606, 190] on div "[DATE] 12:50 PM" at bounding box center [499, 198] width 334 height 26
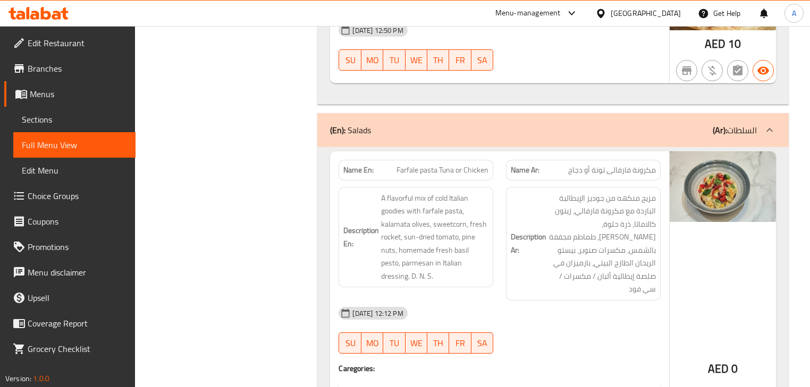
scroll to position [3953, 0]
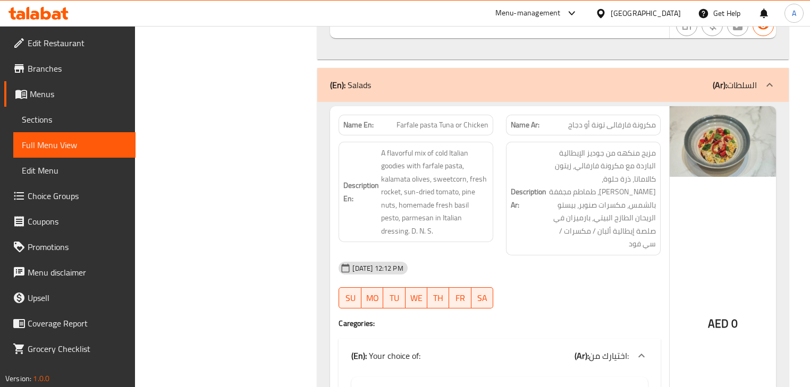
drag, startPoint x: 402, startPoint y: 115, endPoint x: 514, endPoint y: 168, distance: 124.5
click at [434, 121] on div "Name En: Farfale pasta Tuna or Chicken" at bounding box center [415, 125] width 155 height 21
click at [546, 302] on div at bounding box center [582, 308] width 167 height 13
drag, startPoint x: 628, startPoint y: 108, endPoint x: 618, endPoint y: 108, distance: 9.6
click at [618, 120] on span "مكرونة فارفالى تونة أو دجاج" at bounding box center [612, 125] width 88 height 11
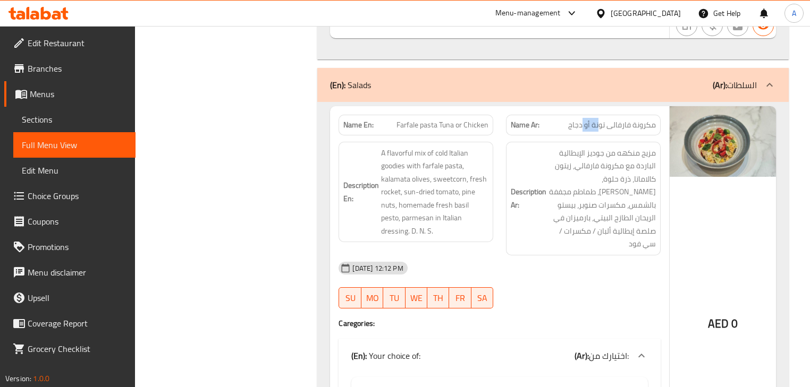
click at [566, 120] on p "Name Ar: مكرونة فارفالى تونة أو دجاج" at bounding box center [583, 125] width 145 height 11
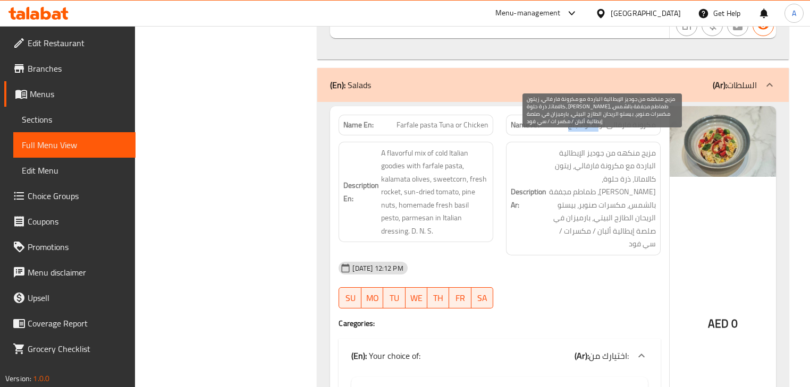
scroll to position [4123, 0]
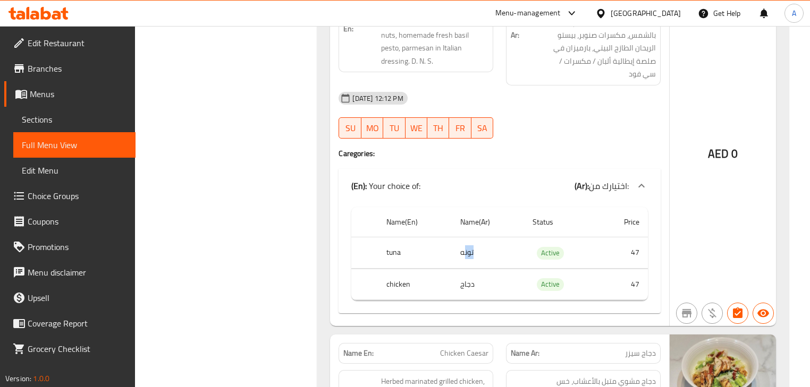
click at [455, 237] on td "تونه" at bounding box center [488, 252] width 72 height 31
drag, startPoint x: 487, startPoint y: 268, endPoint x: 451, endPoint y: 269, distance: 36.1
click at [451, 269] on tr "chicken دجاج Active 47" at bounding box center [499, 284] width 296 height 31
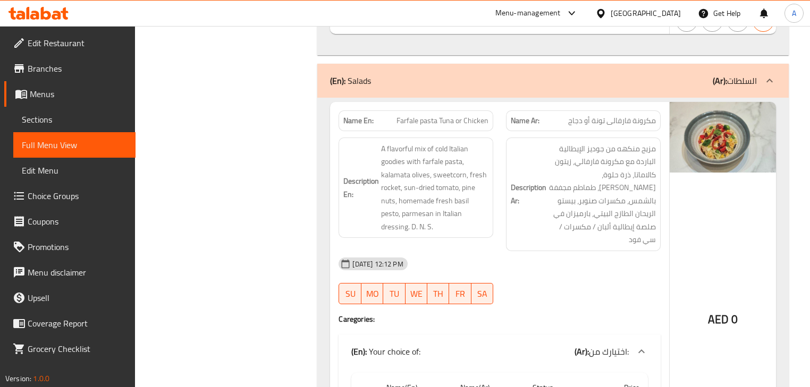
scroll to position [3953, 0]
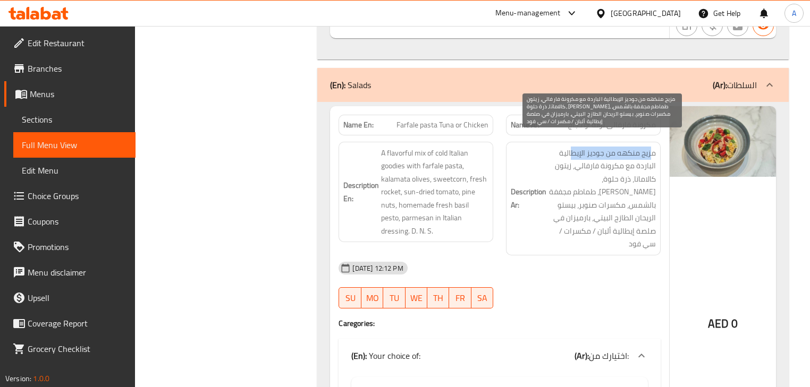
drag, startPoint x: 652, startPoint y: 138, endPoint x: 570, endPoint y: 141, distance: 82.4
click at [570, 147] on span "مزيج منكهه من جوديز الإيطالية الباردة مع مكرونة فارفالي، زيتون كالاماتا، ذرة حل…" at bounding box center [601, 199] width 107 height 104
drag, startPoint x: 641, startPoint y: 151, endPoint x: 634, endPoint y: 157, distance: 9.5
click at [633, 151] on span "مزيج منكهه من جوديز الإيطالية الباردة مع مكرونة فارفالي، زيتون كالاماتا، ذرة حل…" at bounding box center [601, 199] width 107 height 104
drag, startPoint x: 626, startPoint y: 158, endPoint x: 597, endPoint y: 154, distance: 29.0
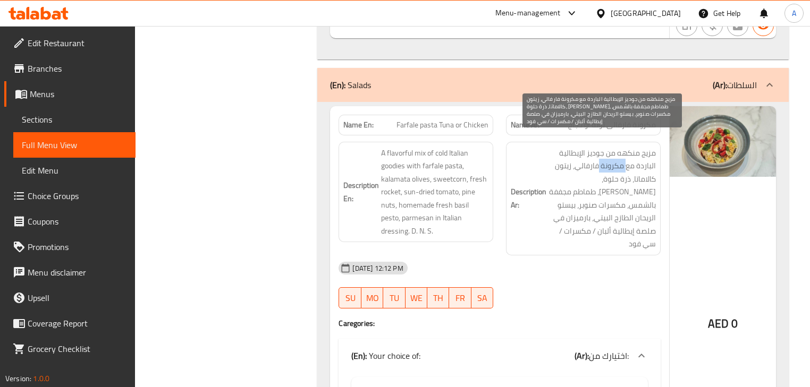
click at [597, 154] on span "مزيج منكهه من جوديز الإيطالية الباردة مع مكرونة فارفالي، زيتون كالاماتا، ذرة حل…" at bounding box center [601, 199] width 107 height 104
click at [572, 154] on span "مزيج منكهه من جوديز الإيطالية الباردة مع مكرونة فارفالي، زيتون كالاماتا، ذرة حل…" at bounding box center [601, 199] width 107 height 104
drag, startPoint x: 634, startPoint y: 172, endPoint x: 624, endPoint y: 169, distance: 10.3
click at [624, 169] on span "مزيج منكهه من جوديز الإيطالية الباردة مع مكرونة فارفالي، زيتون كالاماتا، ذرة حل…" at bounding box center [601, 199] width 107 height 104
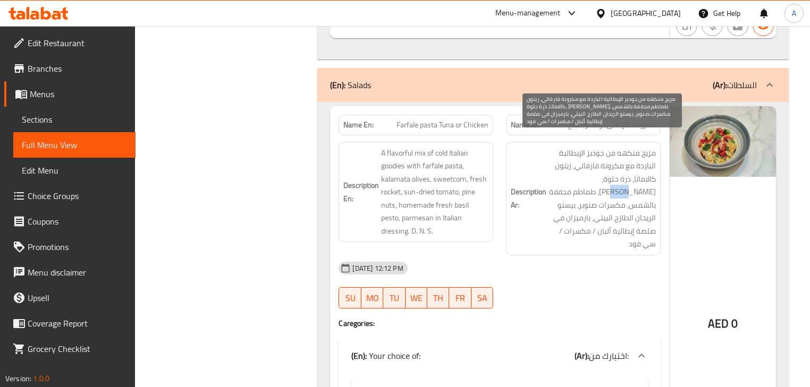
drag, startPoint x: 589, startPoint y: 171, endPoint x: 577, endPoint y: 169, distance: 11.8
click at [577, 169] on span "مزيج منكهه من جوديز الإيطالية الباردة مع مكرونة فارفالي، زيتون كالاماتا، ذرة حل…" at bounding box center [601, 199] width 107 height 104
drag, startPoint x: 647, startPoint y: 184, endPoint x: 576, endPoint y: 182, distance: 71.2
click at [576, 182] on span "مزيج منكهه من جوديز الإيطالية الباردة مع مكرونة فارفالي، زيتون كالاماتا، ذرة حل…" at bounding box center [601, 199] width 107 height 104
click at [563, 182] on span "مزيج منكهه من جوديز الإيطالية الباردة مع مكرونة فارفالي، زيتون كالاماتا، ذرة حل…" at bounding box center [601, 199] width 107 height 104
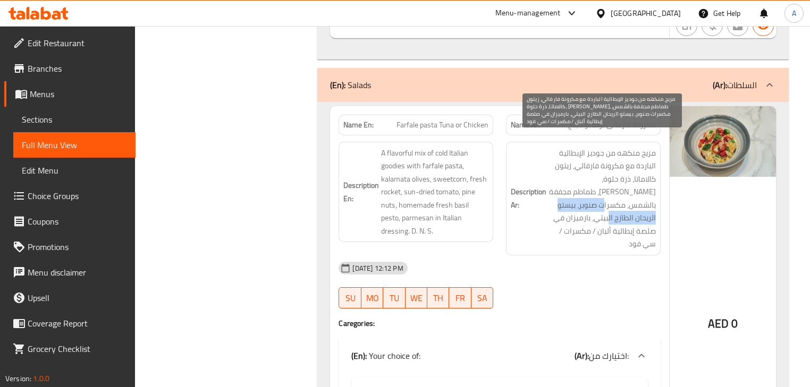
drag, startPoint x: 648, startPoint y: 196, endPoint x: 558, endPoint y: 196, distance: 89.8
click at [558, 196] on span "مزيج منكهه من جوديز الإيطالية الباردة مع مكرونة فارفالي، زيتون كالاماتا، ذرة حل…" at bounding box center [601, 199] width 107 height 104
drag, startPoint x: 623, startPoint y: 211, endPoint x: 468, endPoint y: 124, distance: 177.7
click at [584, 198] on span "مزيج منكهه من جوديز الإيطالية الباردة مع مكرونة فارفالي، زيتون كالاماتا، ذرة حل…" at bounding box center [601, 199] width 107 height 104
